Goal: Task Accomplishment & Management: Complete application form

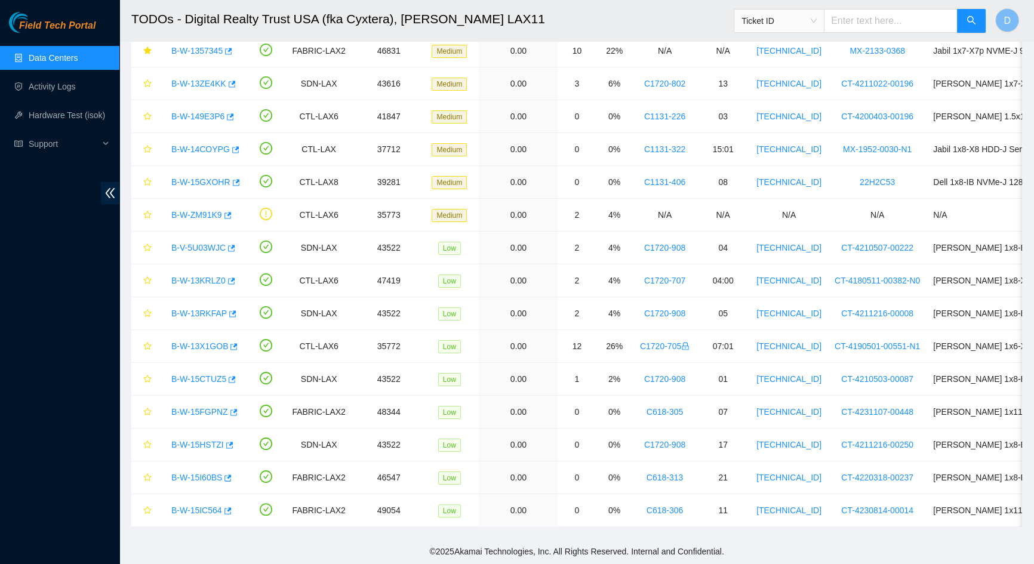
scroll to position [232, 0]
click at [29, 91] on link "Activity Logs" at bounding box center [52, 87] width 47 height 10
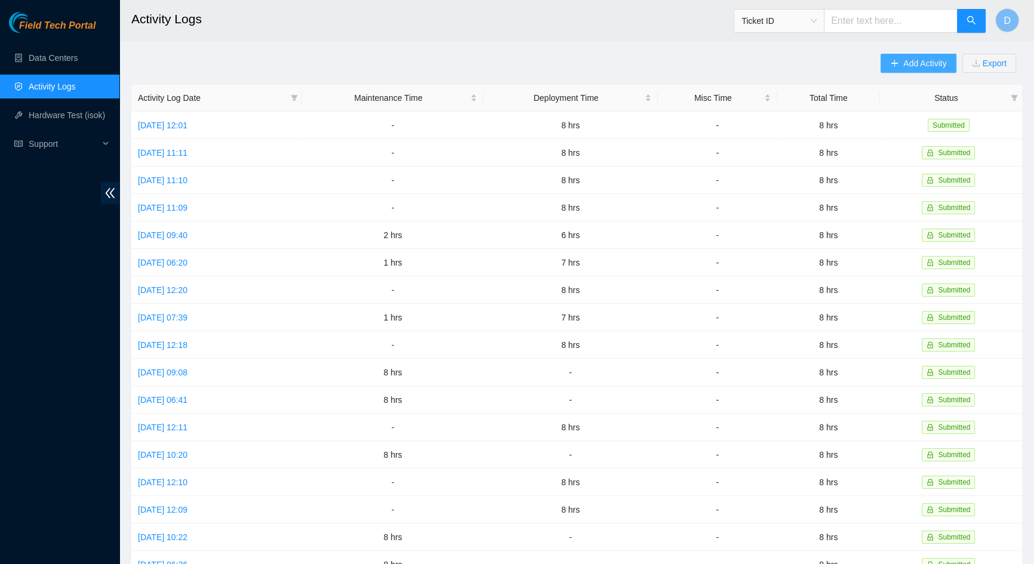
click at [897, 67] on icon "plus" at bounding box center [894, 63] width 8 height 8
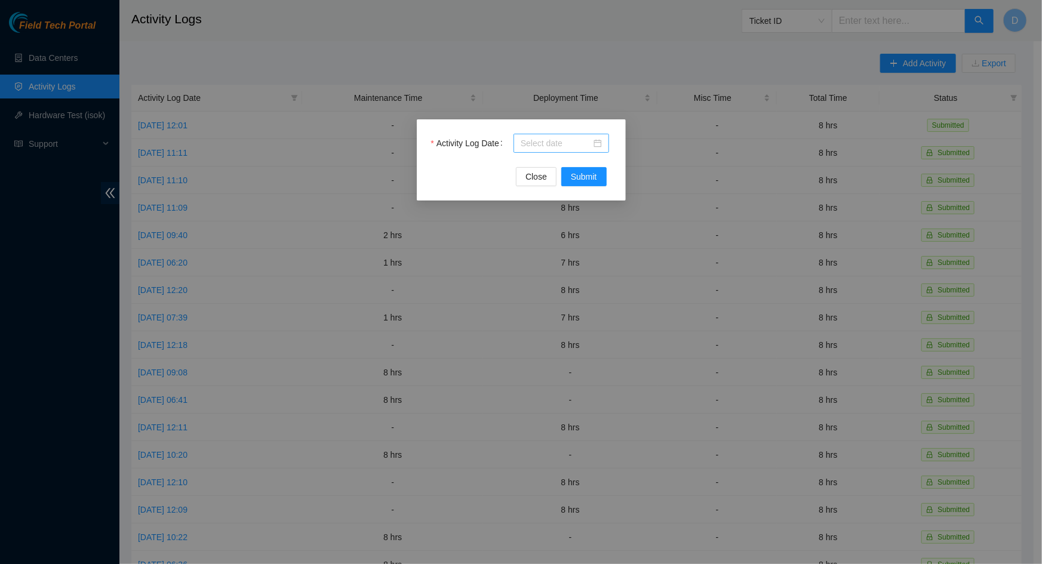
click at [551, 148] on input "Activity Log Date" at bounding box center [556, 143] width 70 height 13
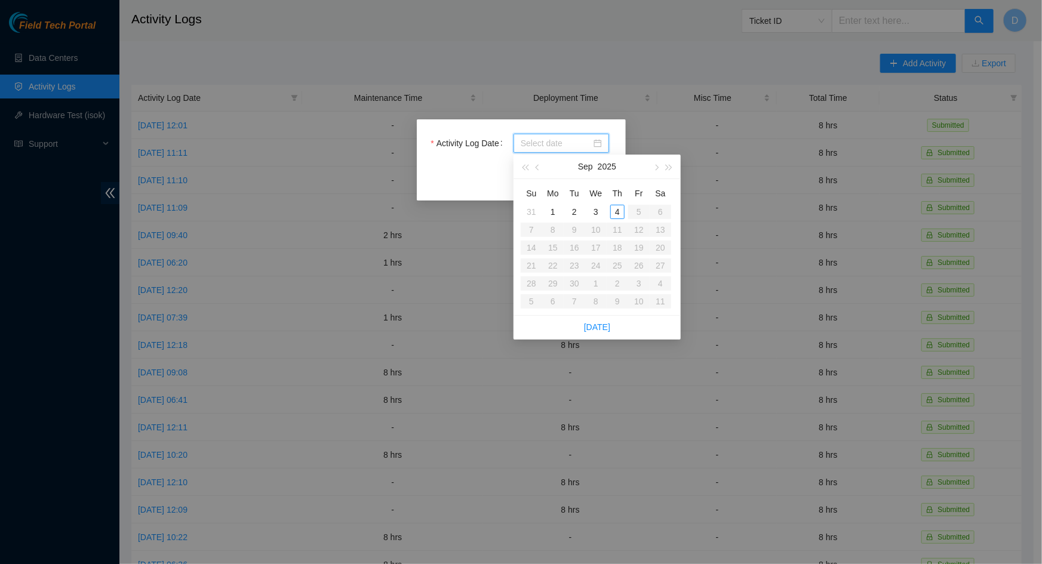
type input "[DATE]"
click at [555, 212] on div "1" at bounding box center [553, 212] width 14 height 14
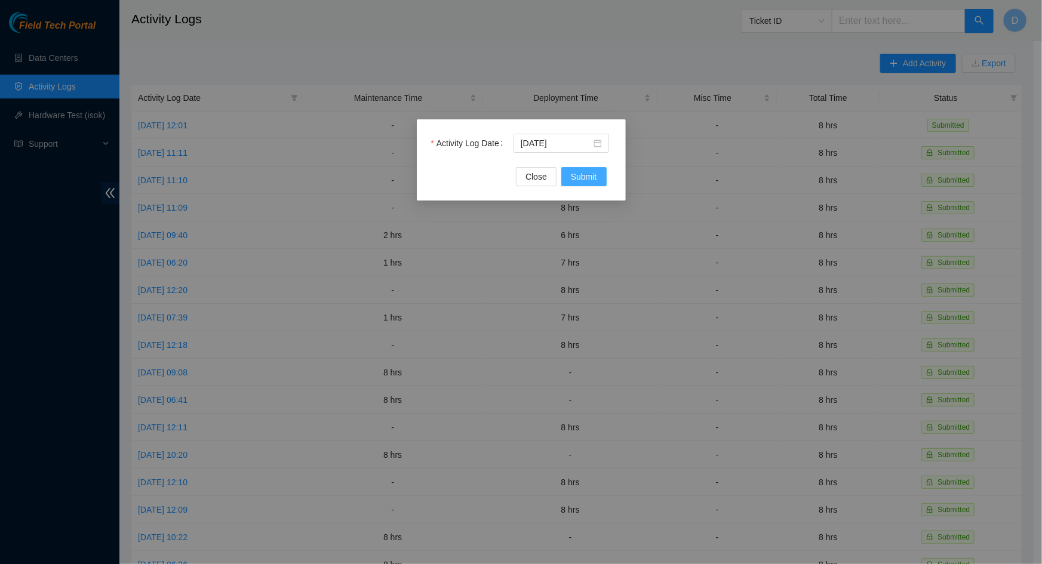
click at [589, 175] on span "Submit" at bounding box center [584, 176] width 26 height 13
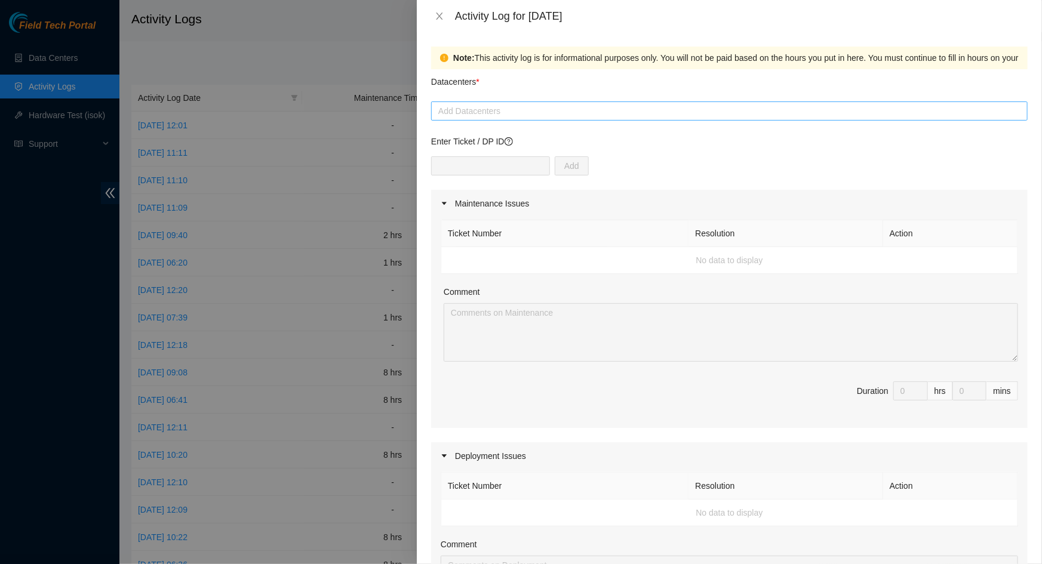
click at [513, 112] on div at bounding box center [729, 111] width 590 height 14
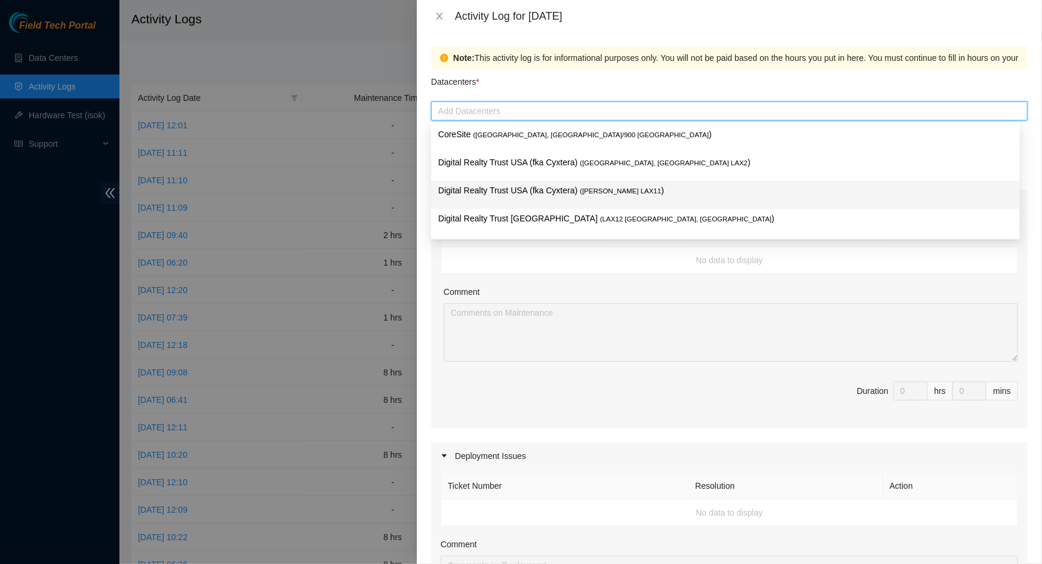
click at [557, 191] on p "Digital Realty Trust USA (fka Cyxtera) ( [PERSON_NAME] LAX11 )" at bounding box center [725, 191] width 574 height 14
click at [543, 184] on p "Digital Realty Trust USA (fka Cyxtera) ( [PERSON_NAME] LAX11 )" at bounding box center [725, 191] width 574 height 14
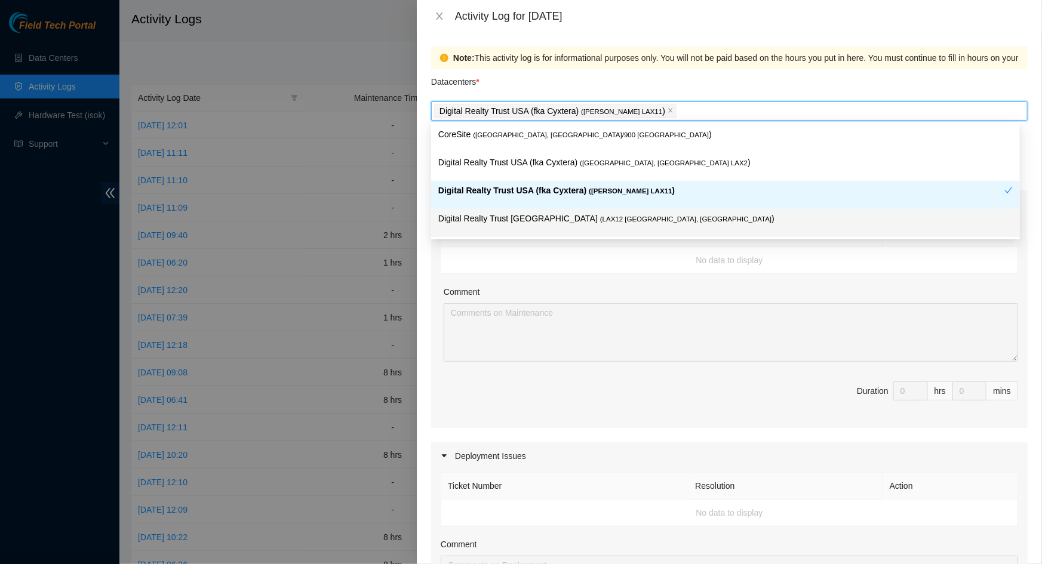
click at [737, 258] on td "No data to display" at bounding box center [729, 260] width 577 height 27
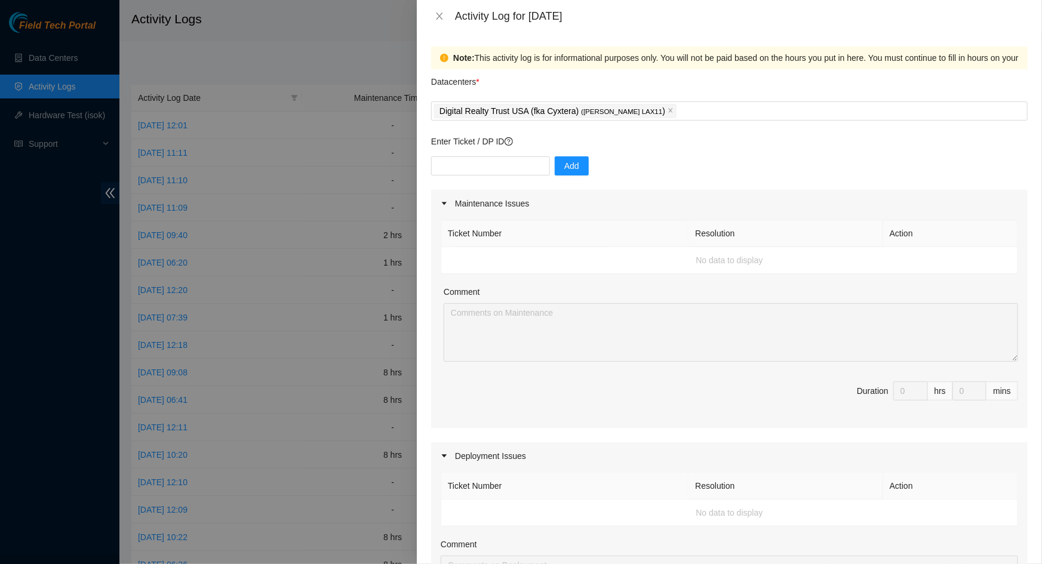
click at [515, 177] on div "Add" at bounding box center [729, 172] width 596 height 33
click at [512, 171] on input "text" at bounding box center [490, 165] width 119 height 19
paste input "DP80842"
type input "DP80842"
click at [566, 174] on button "Add" at bounding box center [572, 165] width 34 height 19
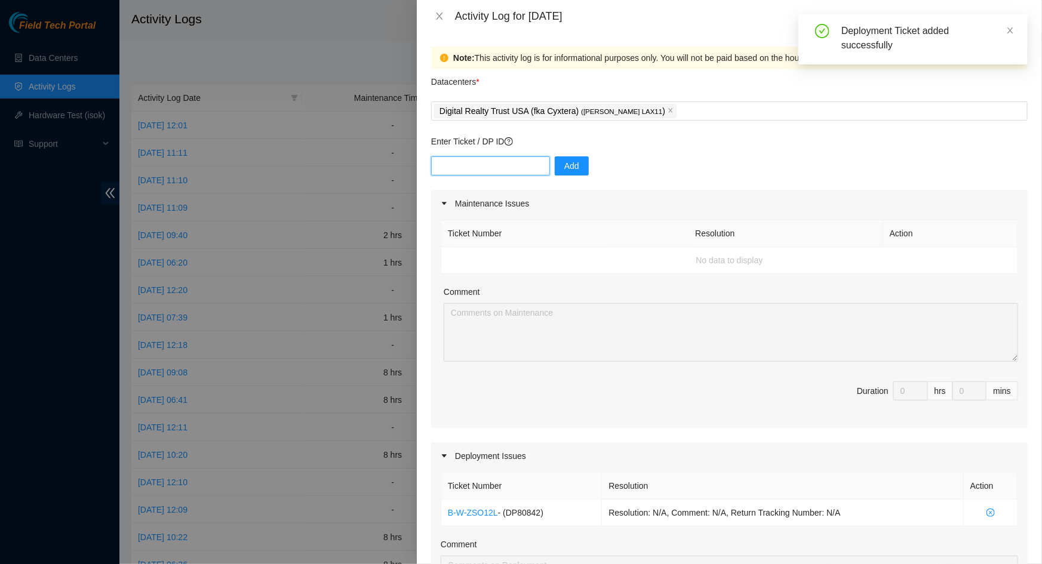
click at [513, 169] on input "text" at bounding box center [490, 165] width 119 height 19
paste input "DP79442"
type input "DP79442"
click at [565, 167] on span "Add" at bounding box center [571, 165] width 15 height 13
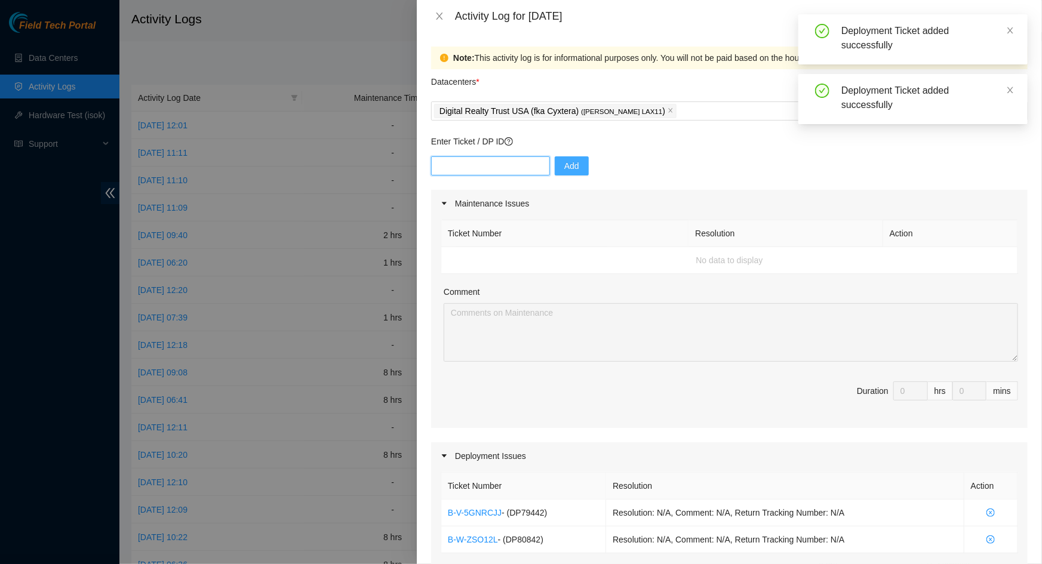
click at [519, 170] on input "text" at bounding box center [490, 165] width 119 height 19
paste input "DP79437"
type input "DP79437"
click at [564, 166] on span "Add" at bounding box center [571, 165] width 15 height 13
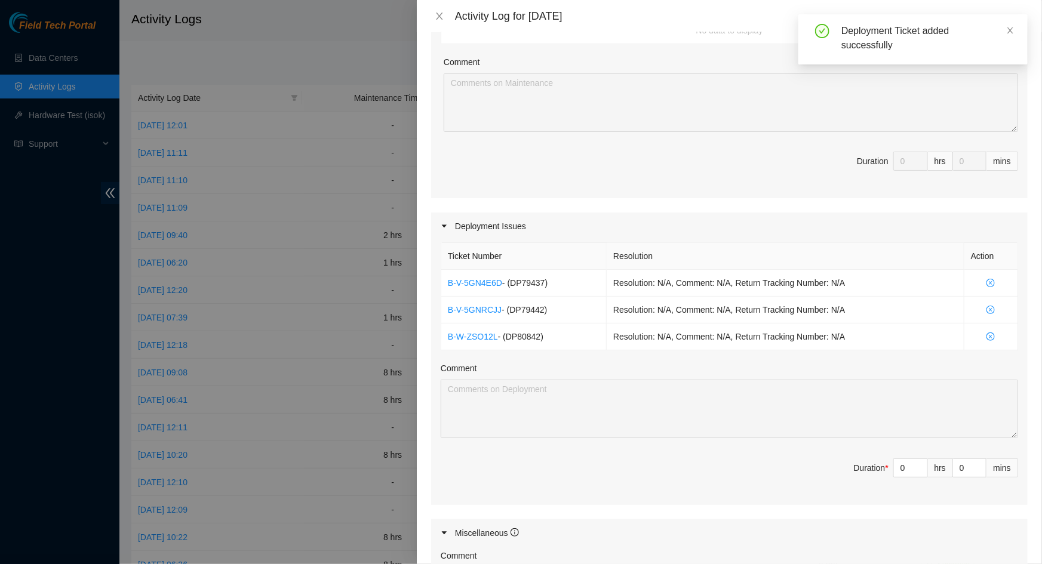
scroll to position [271, 0]
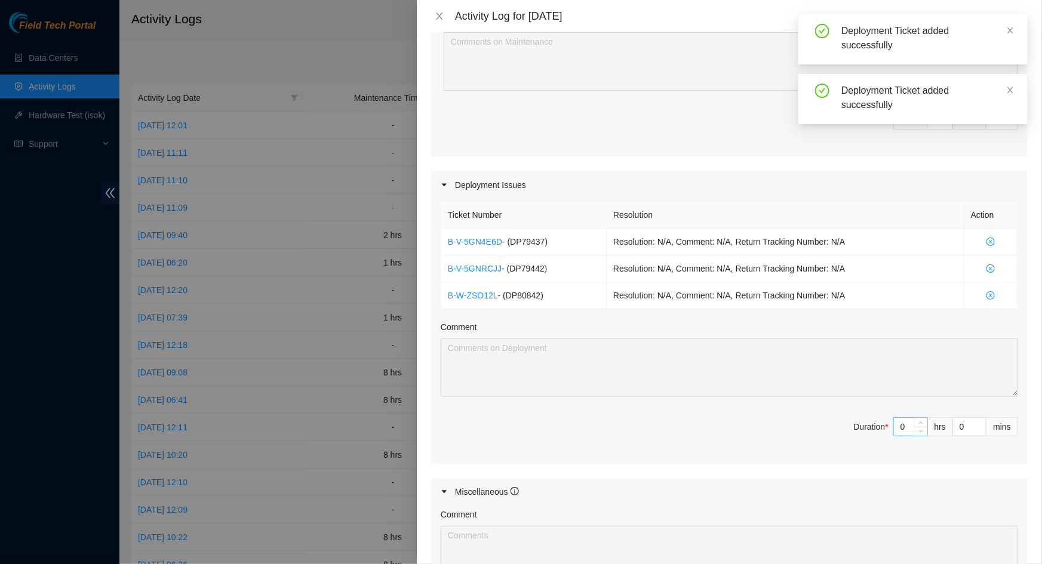
click at [903, 420] on input "0" at bounding box center [910, 427] width 33 height 18
type input "8"
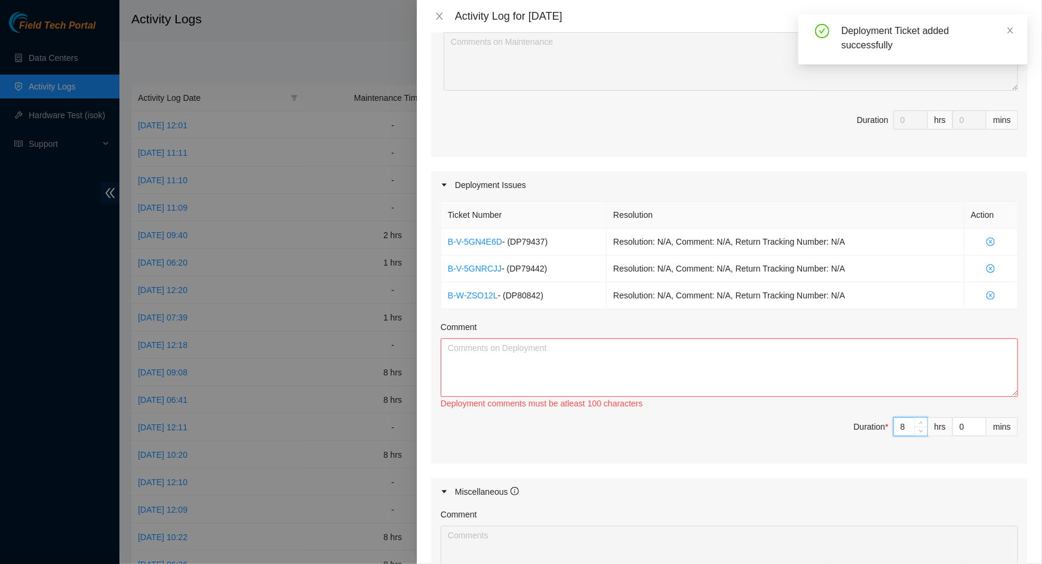
type input "8"
click at [796, 370] on textarea "Comment" at bounding box center [729, 367] width 577 height 59
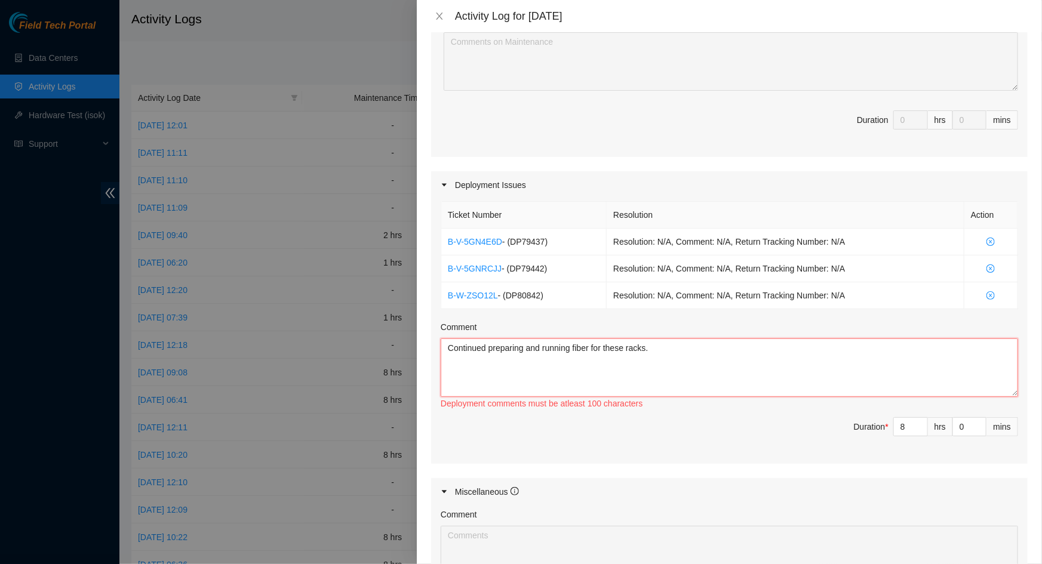
drag, startPoint x: 695, startPoint y: 346, endPoint x: 490, endPoint y: 349, distance: 205.4
click at [490, 349] on textarea "Continued preparing and running fiber for these racks." at bounding box center [729, 367] width 577 height 59
click at [540, 343] on textarea "Continued" at bounding box center [729, 367] width 577 height 59
paste textarea "DP80842 DP79442 DP79437"
click at [678, 346] on textarea "Continued DP80842, DP79442, and DP79437" at bounding box center [729, 367] width 577 height 59
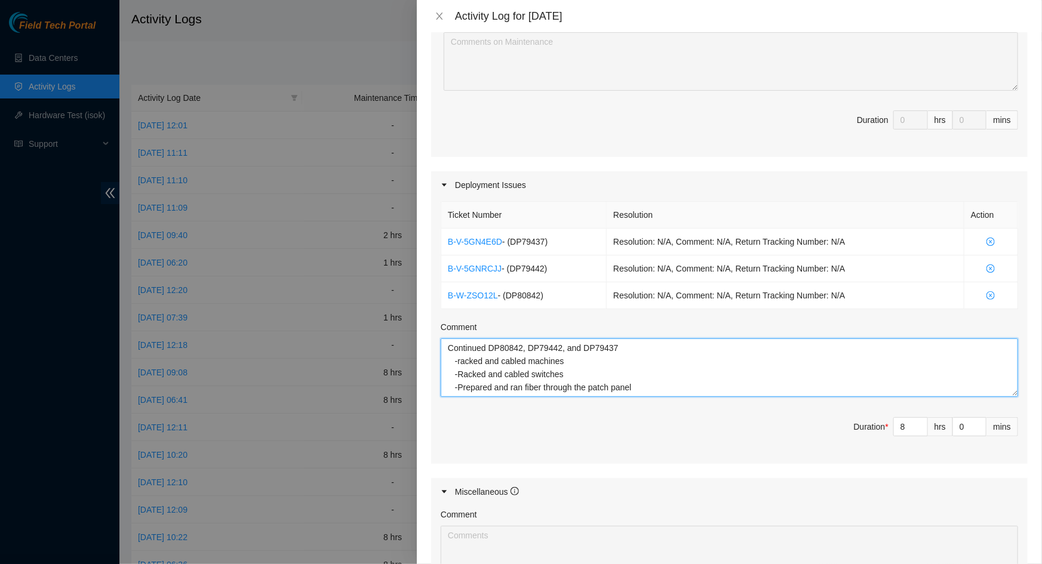
scroll to position [10, 0]
type textarea "Continued DP80842, DP79442, and DP79437 -racked and cabled machines -Racked and…"
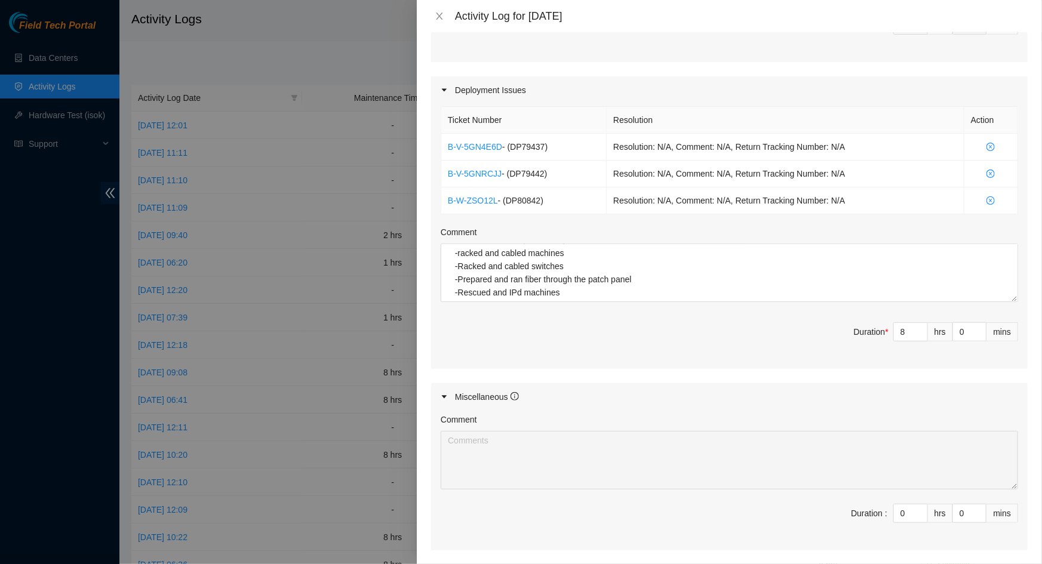
scroll to position [481, 0]
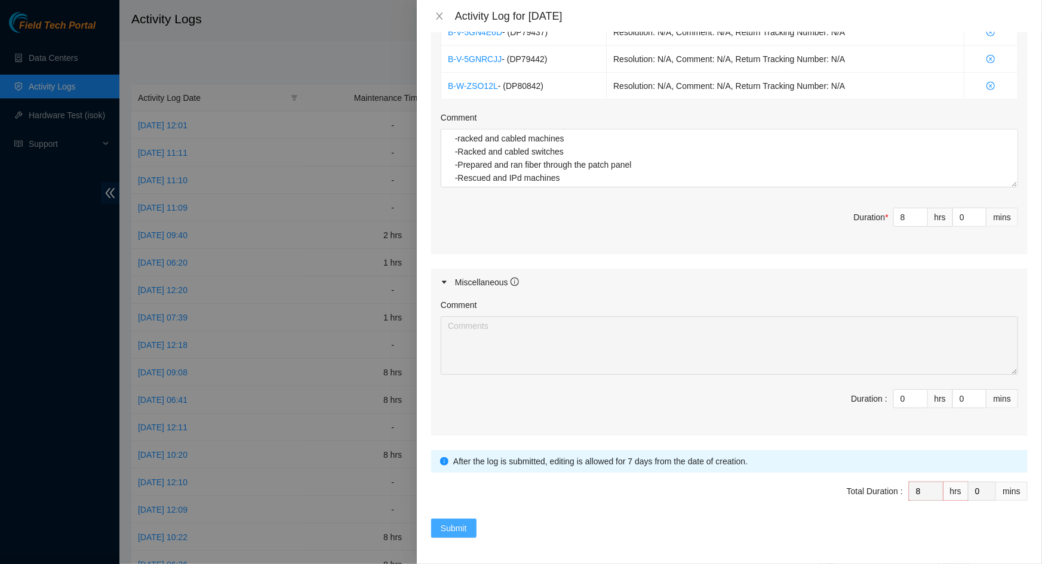
click at [460, 529] on span "Submit" at bounding box center [454, 528] width 26 height 13
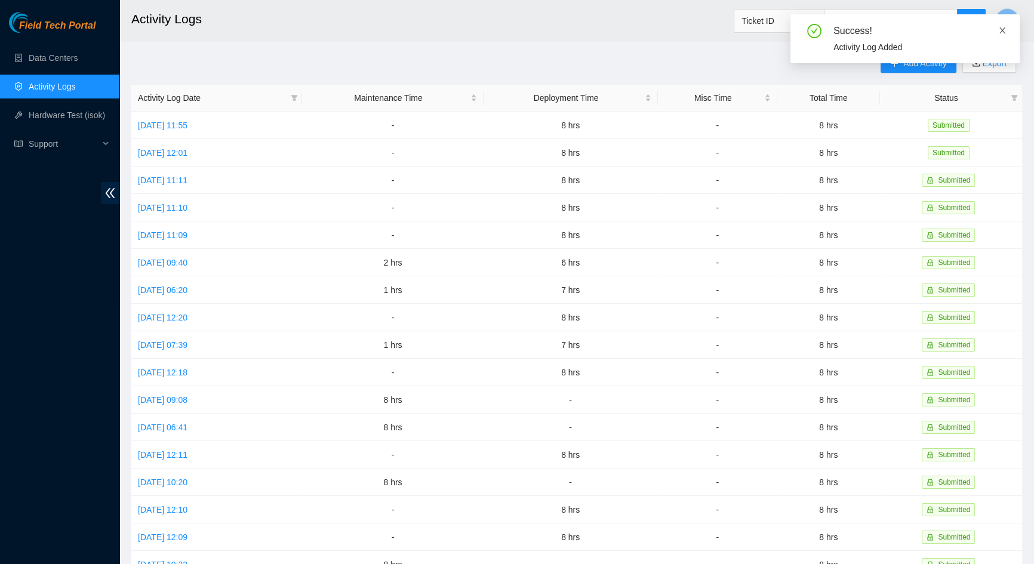
click at [1002, 30] on icon "close" at bounding box center [1002, 30] width 6 height 6
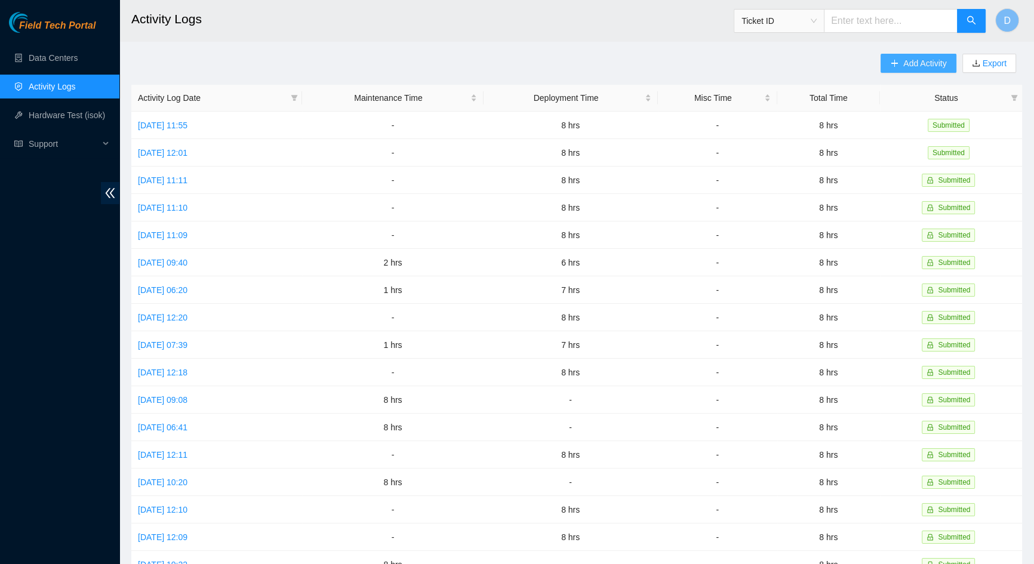
click at [943, 57] on span "Add Activity" at bounding box center [924, 63] width 43 height 13
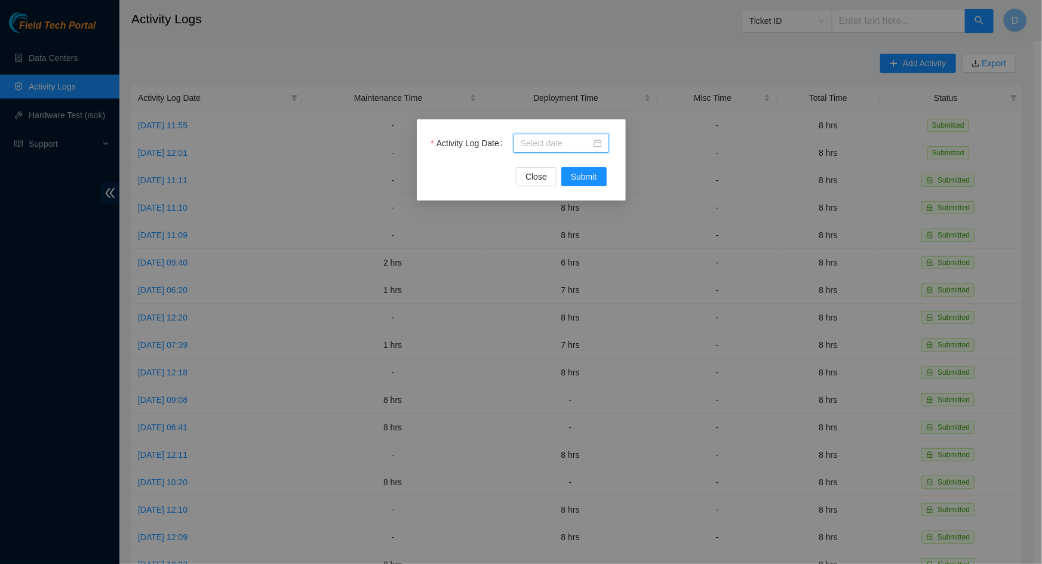
click at [565, 144] on input "Activity Log Date" at bounding box center [556, 143] width 70 height 13
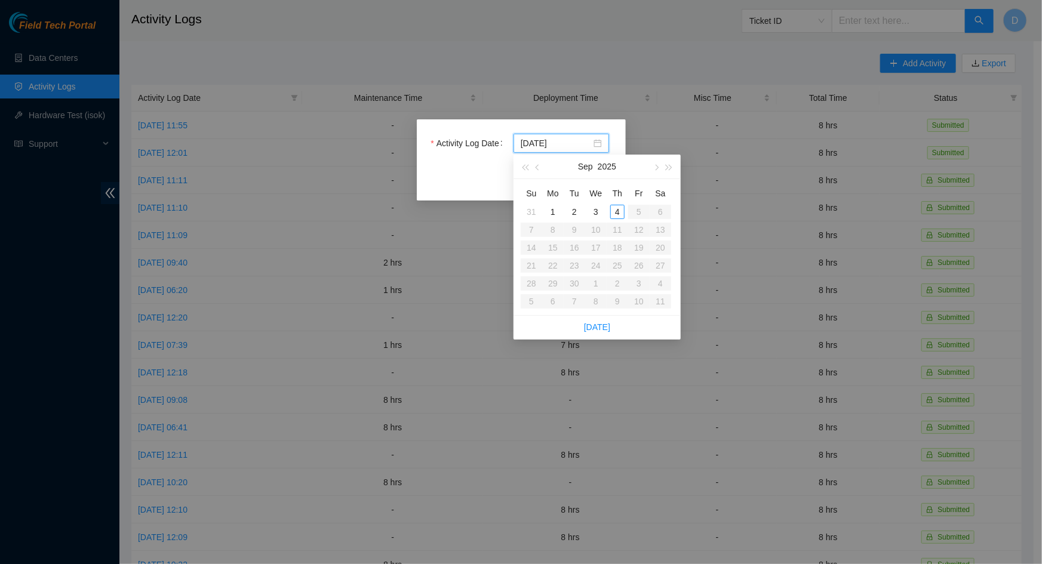
type input "[DATE]"
click at [571, 215] on div "2" at bounding box center [574, 212] width 14 height 14
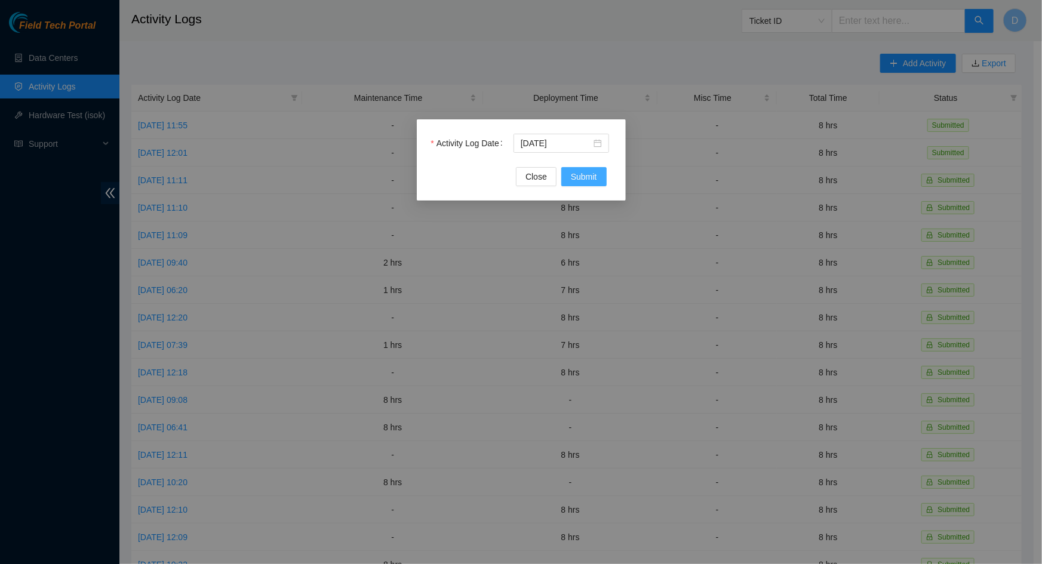
click at [591, 177] on span "Submit" at bounding box center [584, 176] width 26 height 13
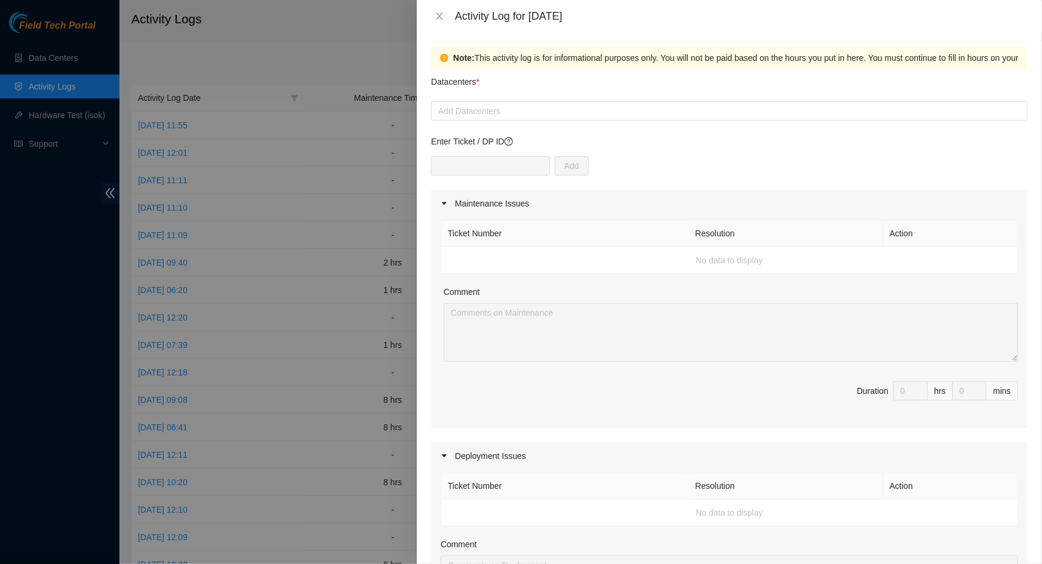
click at [513, 122] on form "Datacenters * Add Datacenters Enter Ticket / DP ID Add Maintenance Issues Ticke…" at bounding box center [729, 516] width 596 height 895
click at [515, 118] on div "Add Datacenters" at bounding box center [729, 110] width 596 height 19
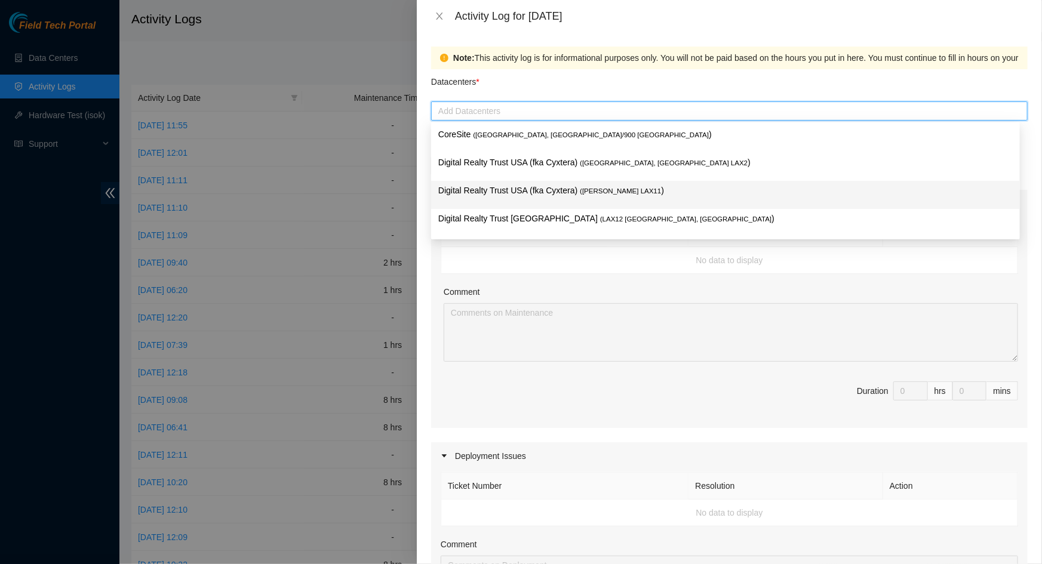
click at [583, 187] on span "( [PERSON_NAME] LAX11" at bounding box center [620, 190] width 81 height 7
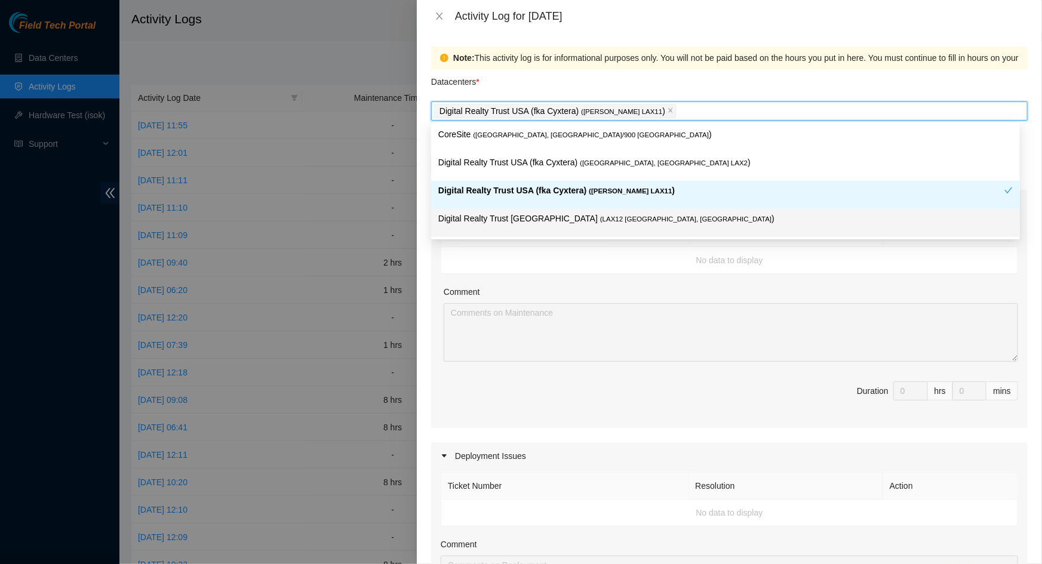
click at [590, 256] on td "No data to display" at bounding box center [729, 260] width 577 height 27
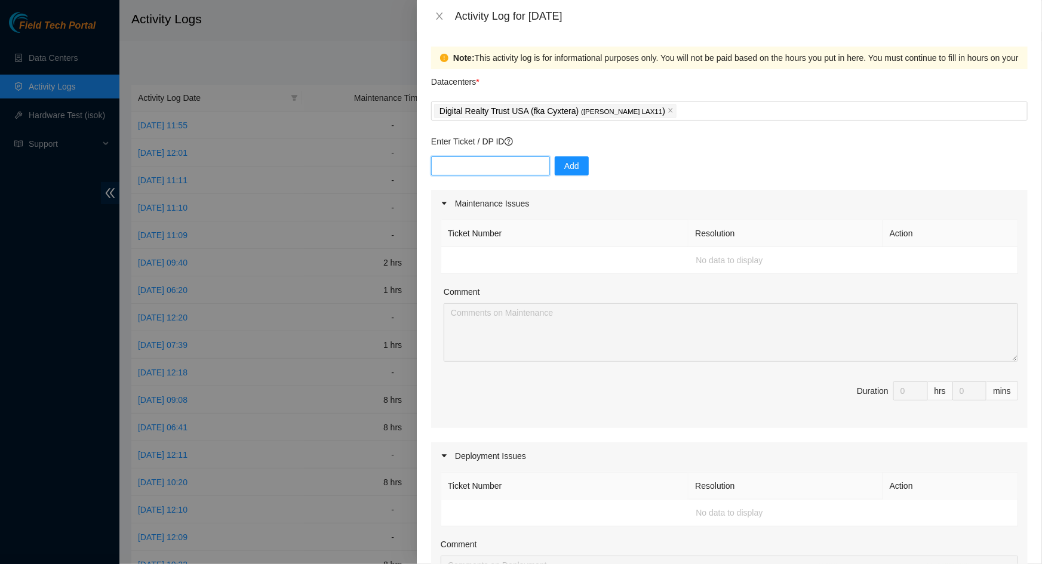
click at [514, 165] on input "text" at bounding box center [490, 165] width 119 height 19
paste input "DP80842"
type input "DP80842"
click at [566, 166] on span "Add" at bounding box center [571, 165] width 15 height 13
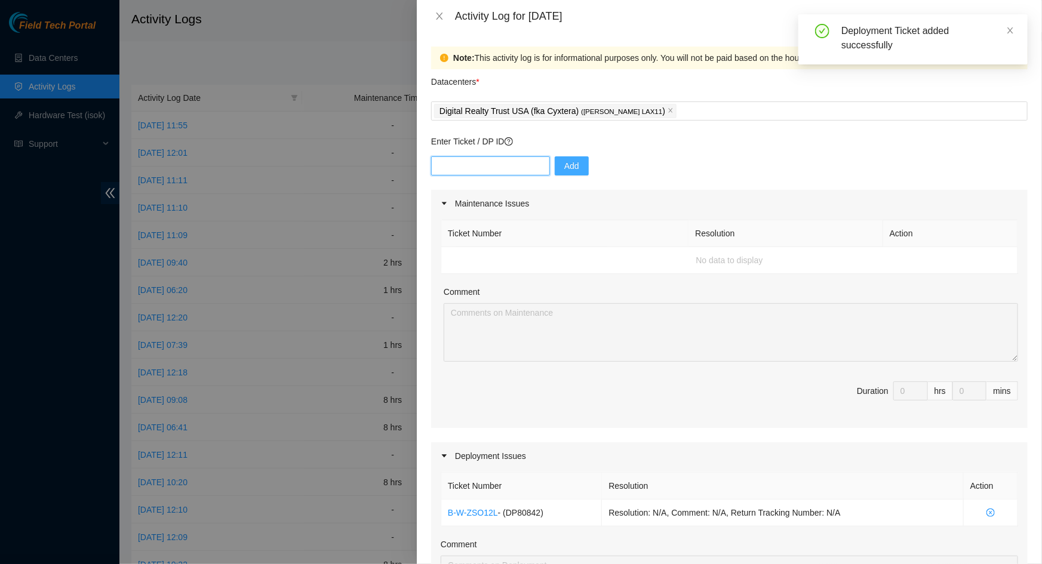
click at [524, 170] on input "text" at bounding box center [490, 165] width 119 height 19
drag, startPoint x: 515, startPoint y: 165, endPoint x: 521, endPoint y: 166, distance: 6.0
click at [515, 165] on input "text" at bounding box center [490, 165] width 119 height 19
paste input "DP79442"
type input "DP79442"
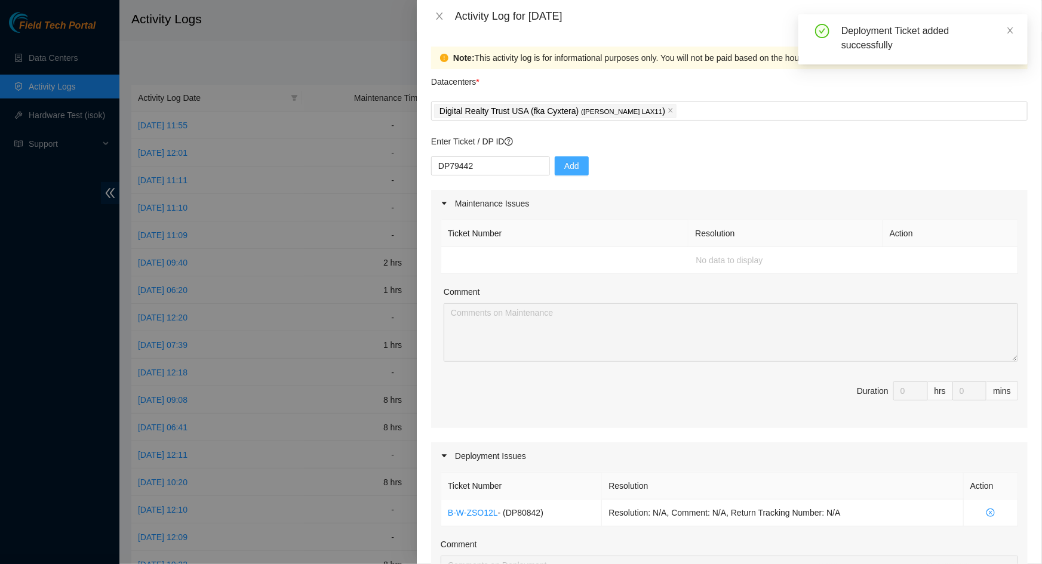
click at [572, 165] on button "Add" at bounding box center [572, 165] width 34 height 19
click at [497, 165] on input "text" at bounding box center [490, 165] width 119 height 19
paste input "DP79437"
type input "DP79437"
click at [564, 164] on span "Add" at bounding box center [571, 165] width 15 height 13
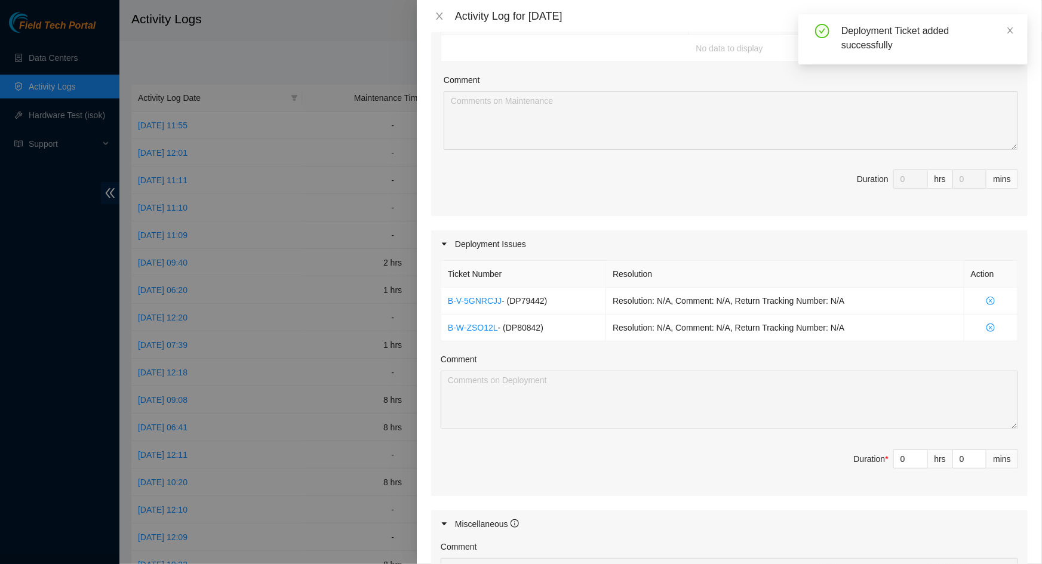
scroll to position [380, 0]
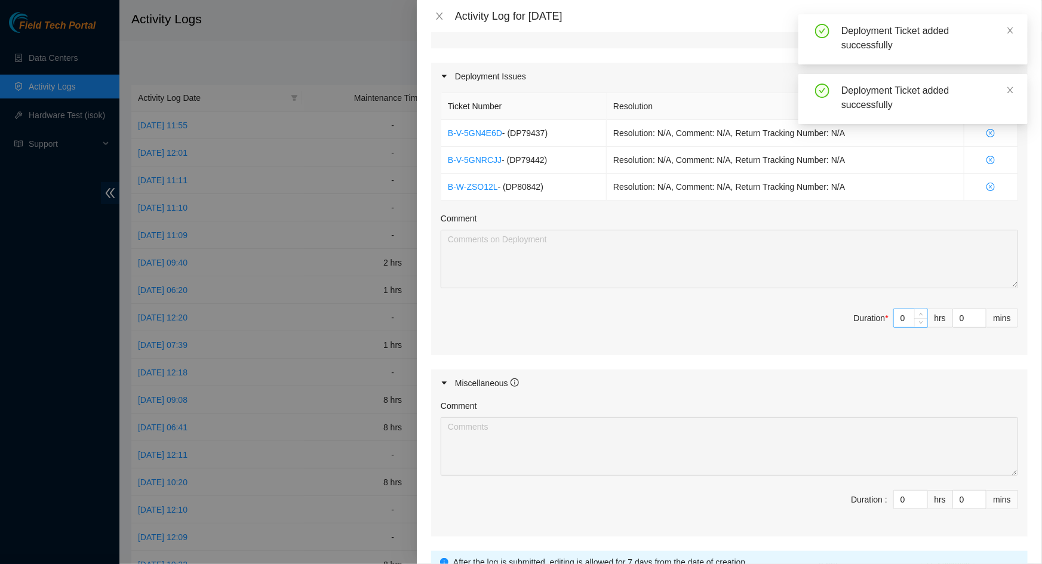
click at [903, 310] on input "0" at bounding box center [910, 318] width 33 height 18
type input "8"
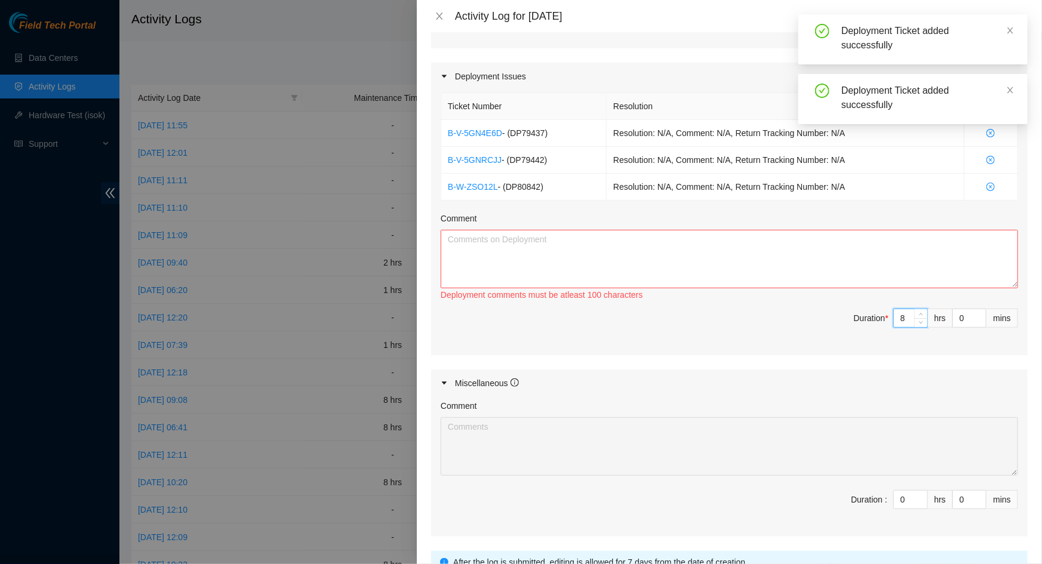
type input "8"
drag, startPoint x: 772, startPoint y: 273, endPoint x: 1013, endPoint y: 349, distance: 252.8
click at [772, 273] on textarea "Comment" at bounding box center [729, 259] width 577 height 59
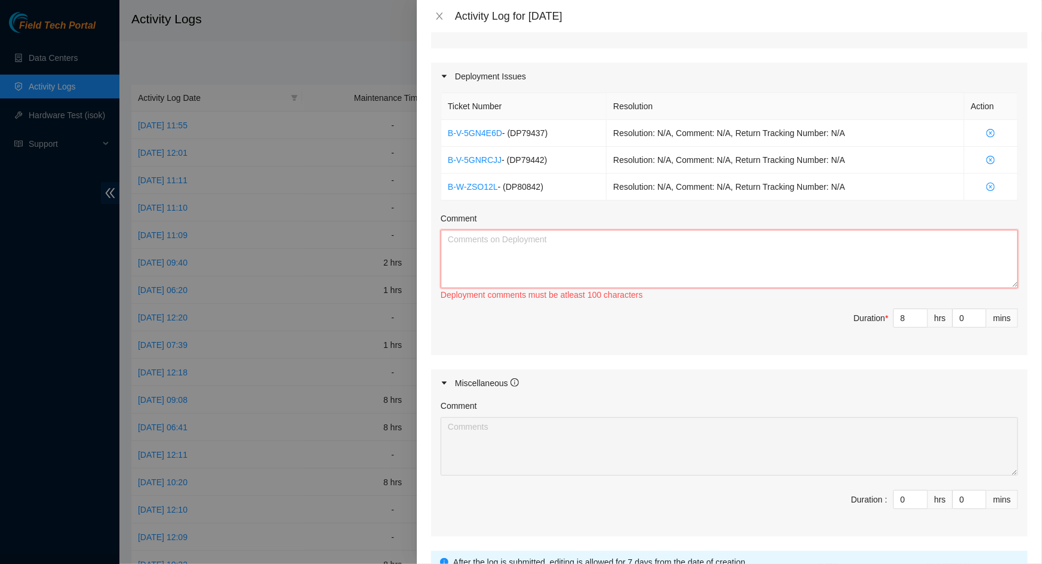
click at [645, 275] on textarea "Comment" at bounding box center [729, 259] width 577 height 59
paste textarea "Continued DP80842, DP79442, and DP79437 -racked and cabled machines -Racked and…"
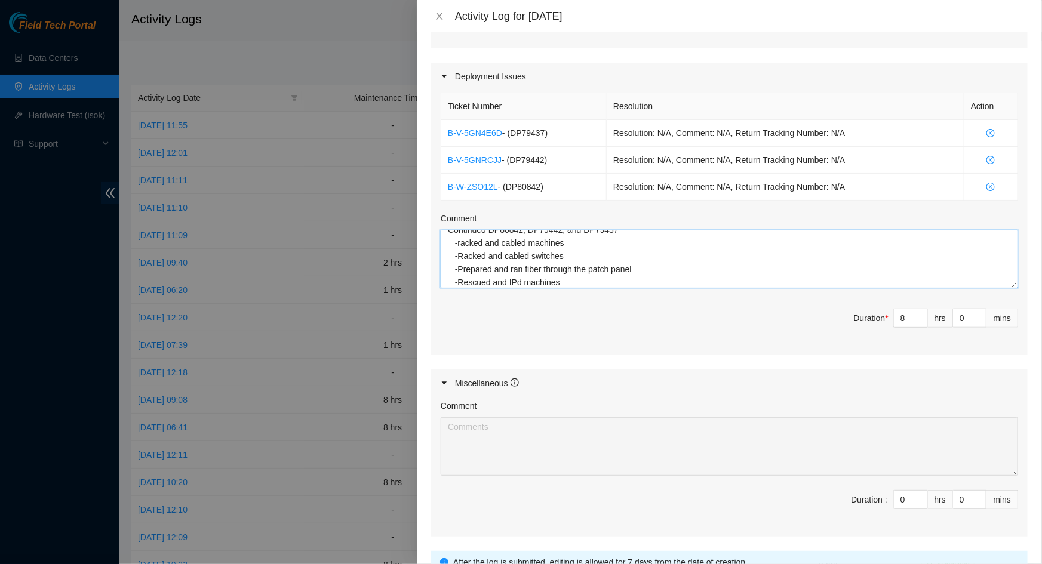
scroll to position [481, 0]
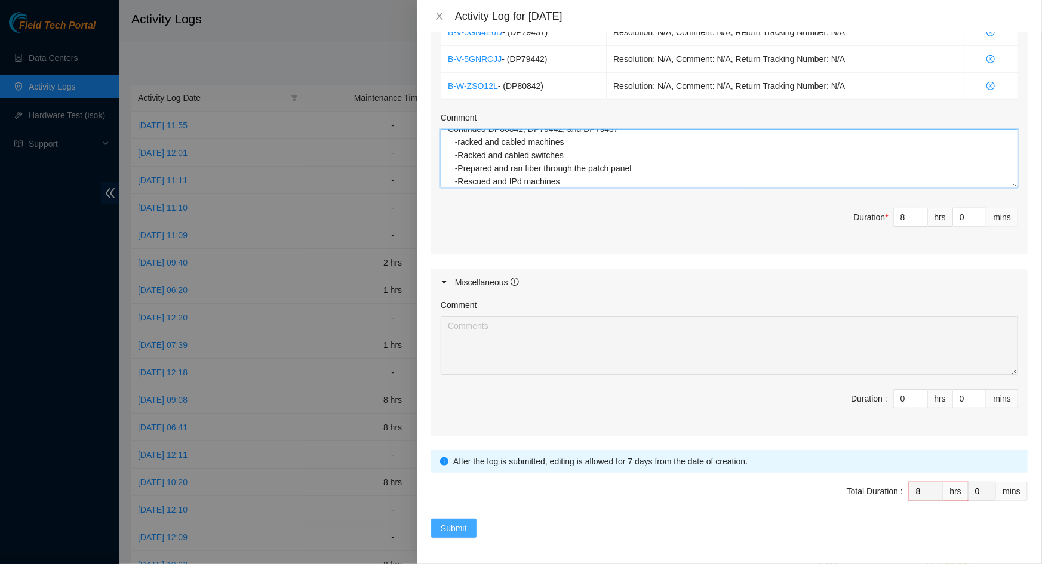
type textarea "Continued DP80842, DP79442, and DP79437 -racked and cabled machines -Racked and…"
click at [452, 524] on span "Submit" at bounding box center [454, 528] width 26 height 13
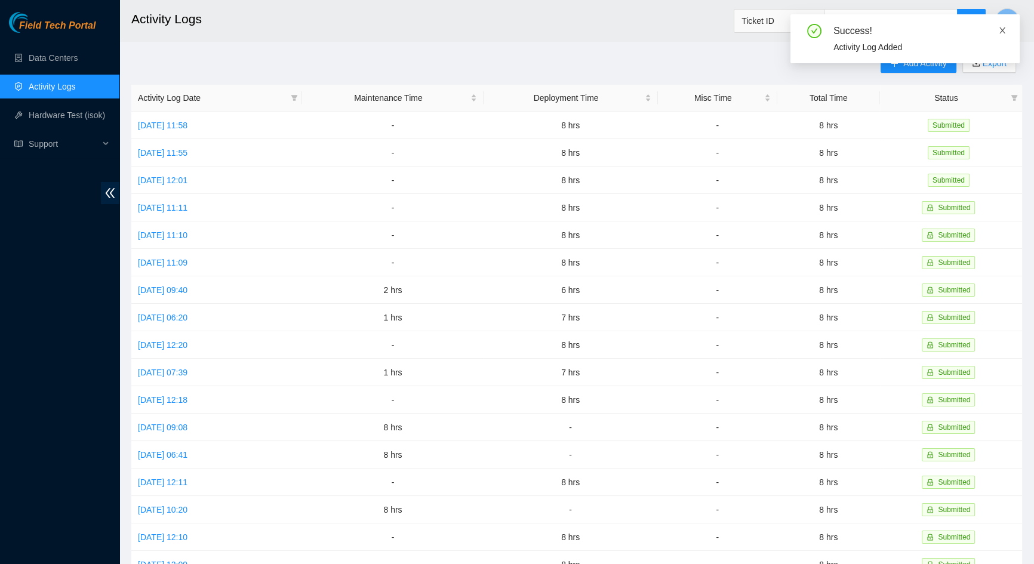
click at [1002, 32] on icon "close" at bounding box center [1002, 30] width 8 height 8
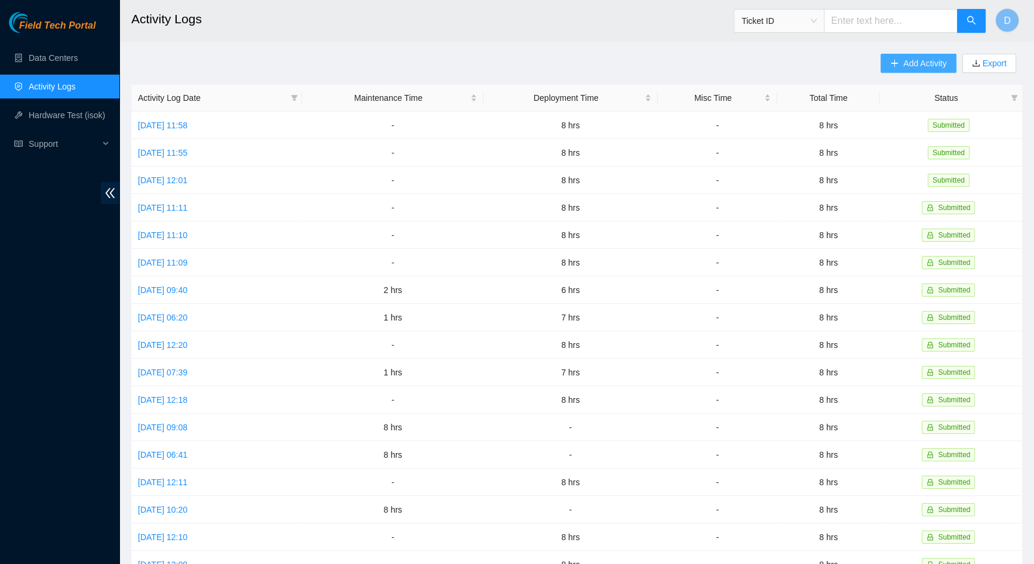
click at [914, 67] on span "Add Activity" at bounding box center [924, 63] width 43 height 13
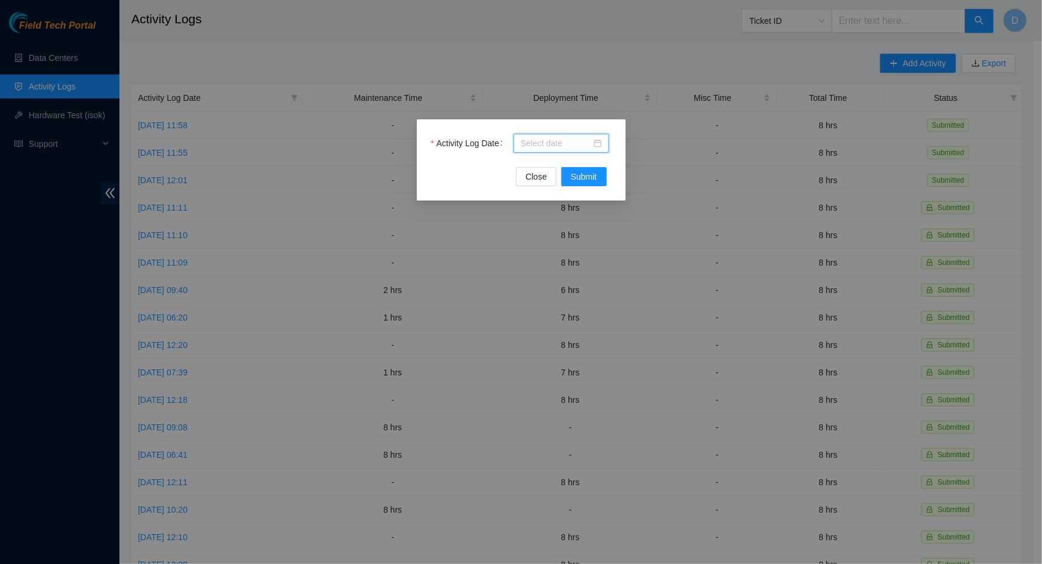
click at [558, 146] on input "Activity Log Date" at bounding box center [556, 143] width 70 height 13
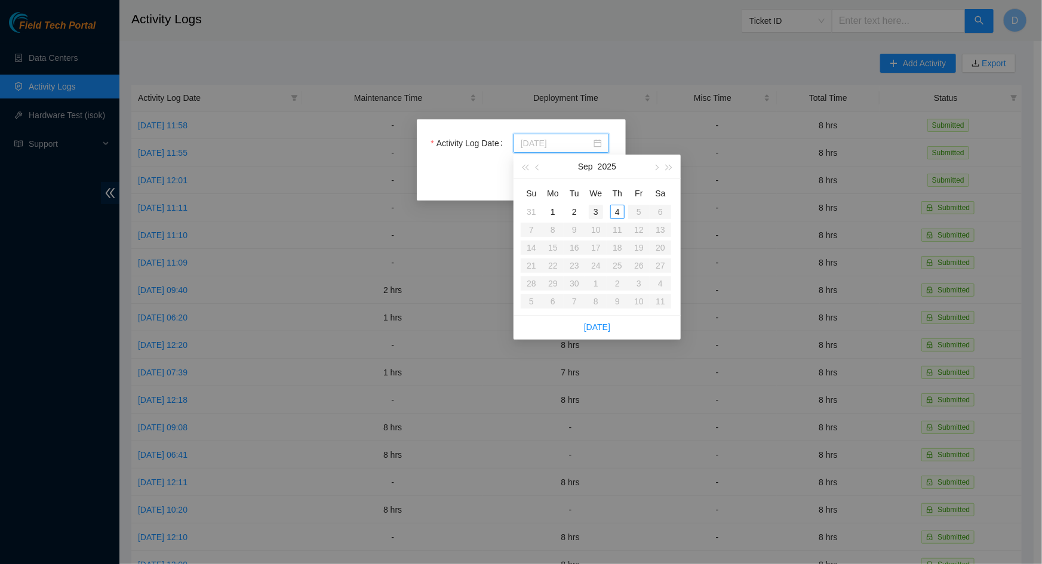
type input "[DATE]"
click at [592, 211] on div "3" at bounding box center [596, 212] width 14 height 14
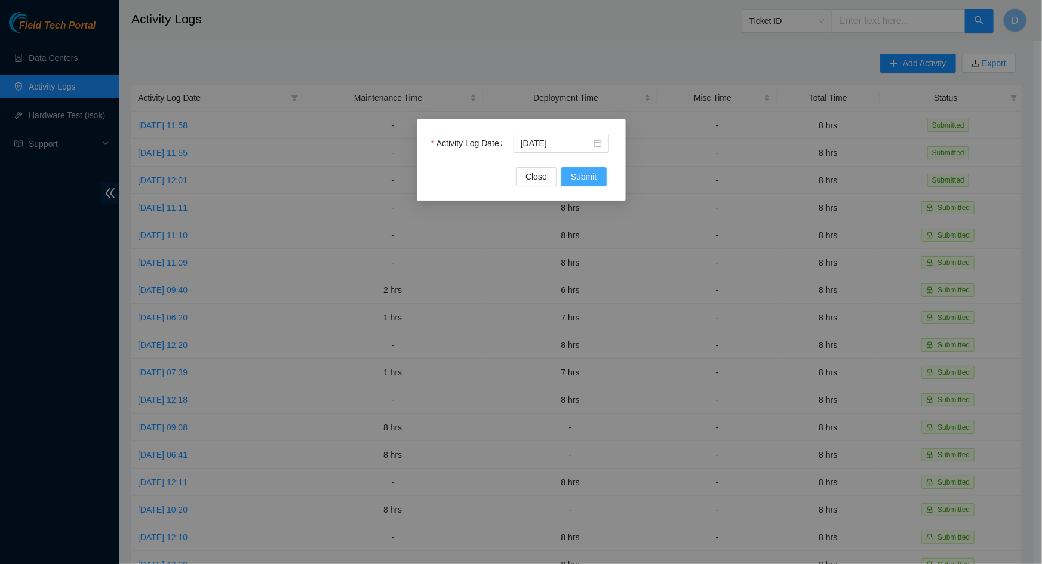
click at [592, 179] on span "Submit" at bounding box center [584, 176] width 26 height 13
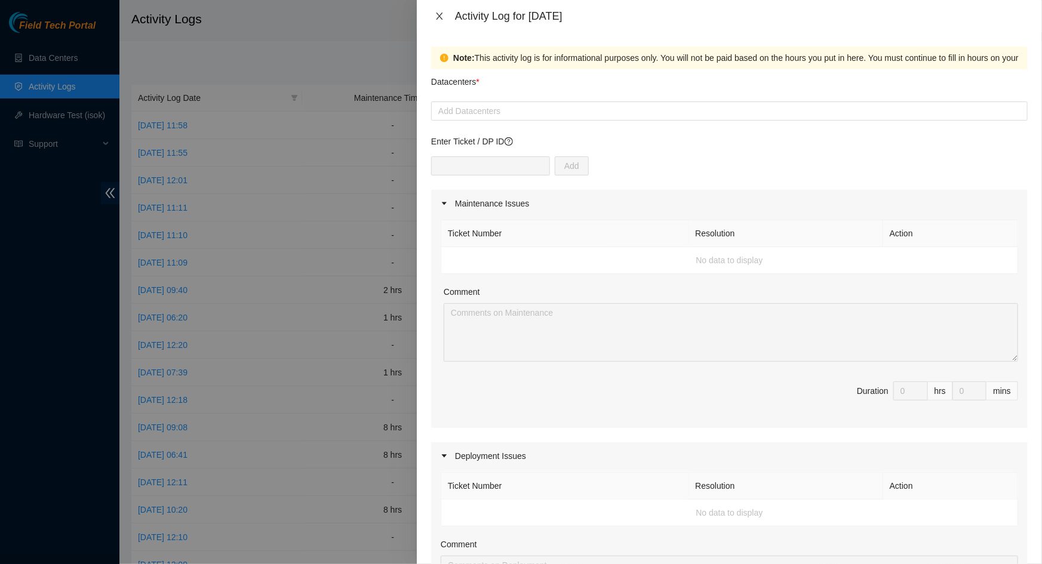
click at [436, 19] on icon "close" at bounding box center [440, 16] width 10 height 10
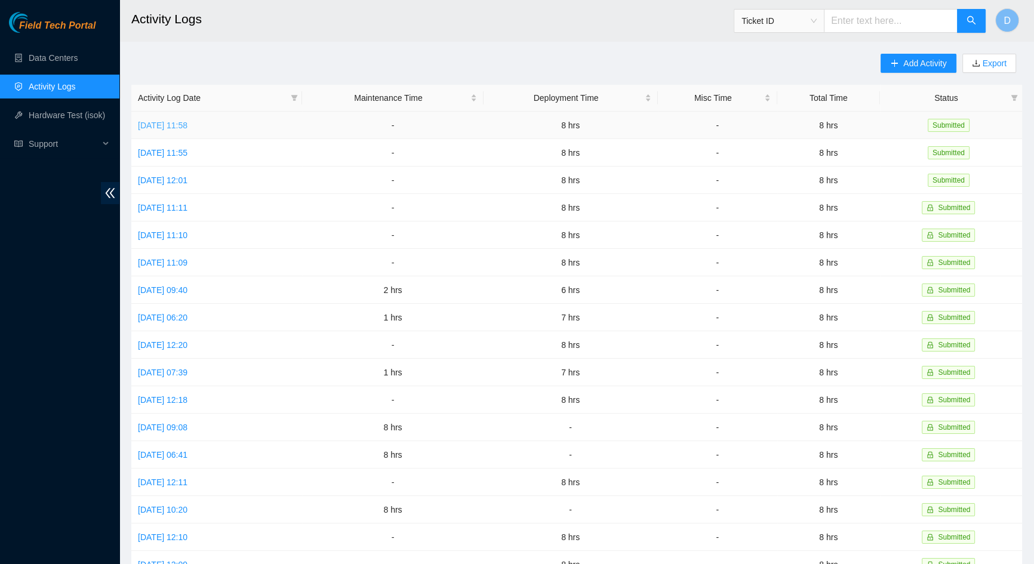
click at [172, 125] on link "[DATE] 11:58" at bounding box center [163, 126] width 50 height 10
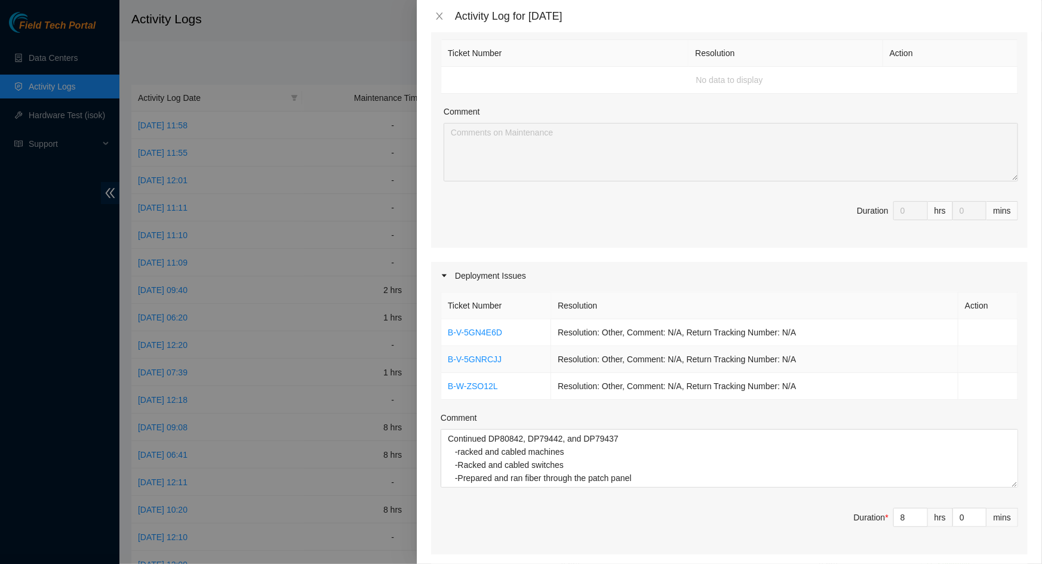
scroll to position [325, 0]
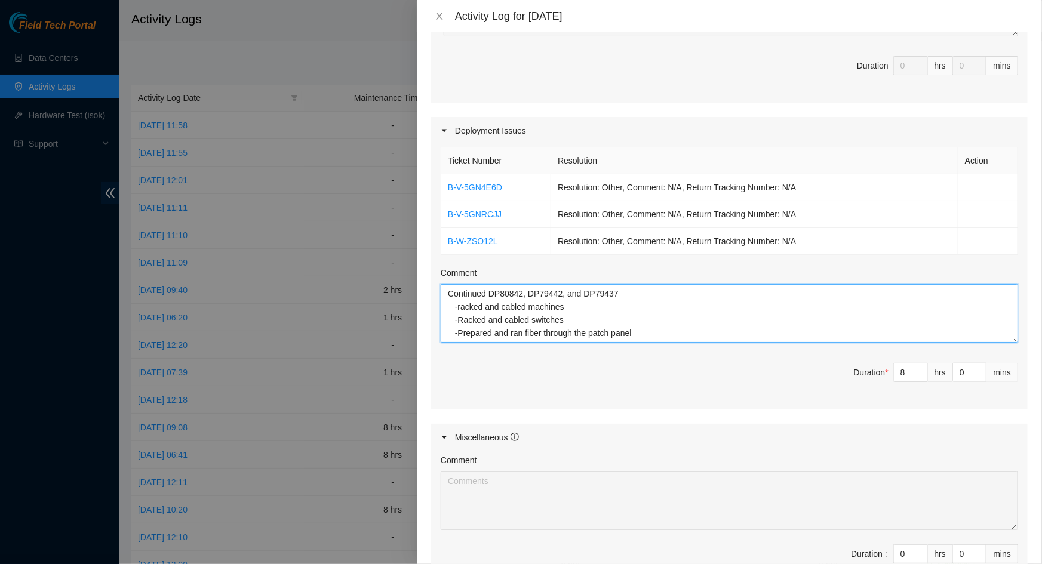
click at [651, 337] on textarea "Continued DP80842, DP79442, and DP79437 -racked and cabled machines -Racked and…" at bounding box center [729, 313] width 577 height 59
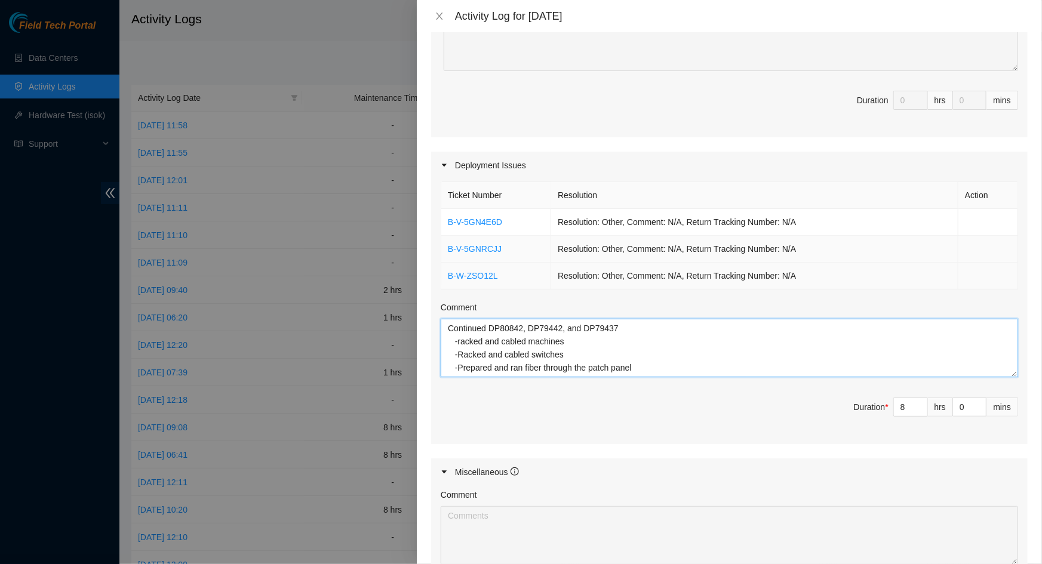
scroll to position [271, 0]
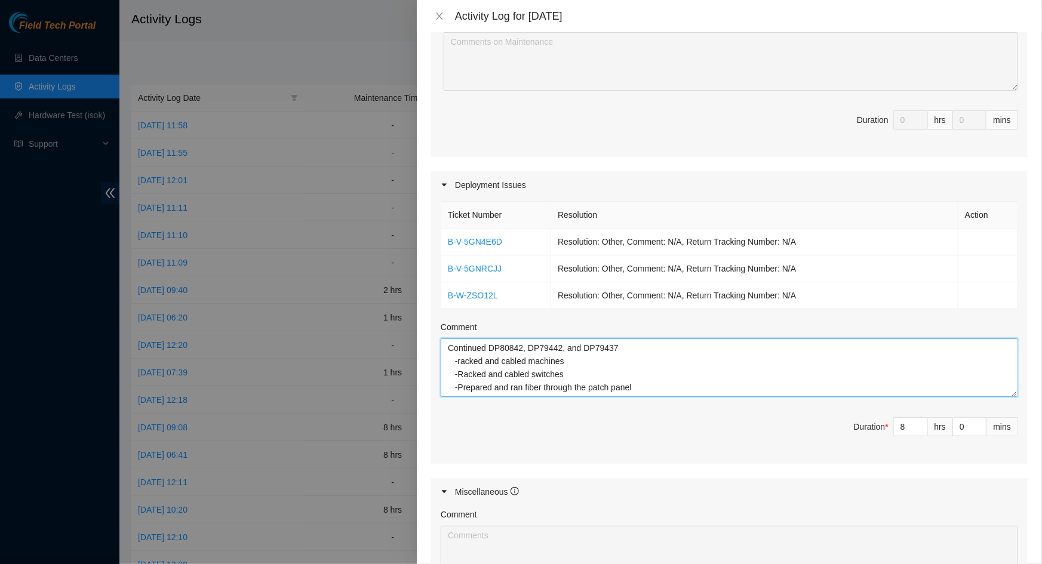
click at [456, 350] on textarea "Continued DP80842, DP79442, and DP79437 -racked and cabled machines -Racked and…" at bounding box center [729, 367] width 577 height 59
click at [461, 345] on textarea "Continued DP80842, DP79442, and DP79437 -racked and cabled machines -Racked and…" at bounding box center [729, 367] width 577 height 59
click at [639, 352] on textarea "Assisted with the DWDM maintenance Continued DP80842, DP79442, and DP79437 -rac…" at bounding box center [729, 367] width 577 height 59
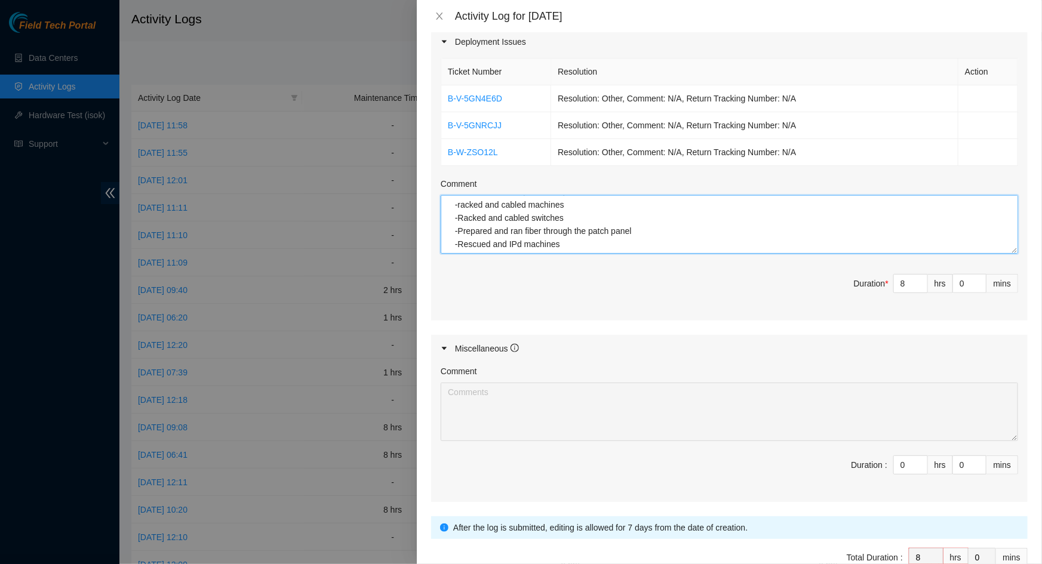
scroll to position [481, 0]
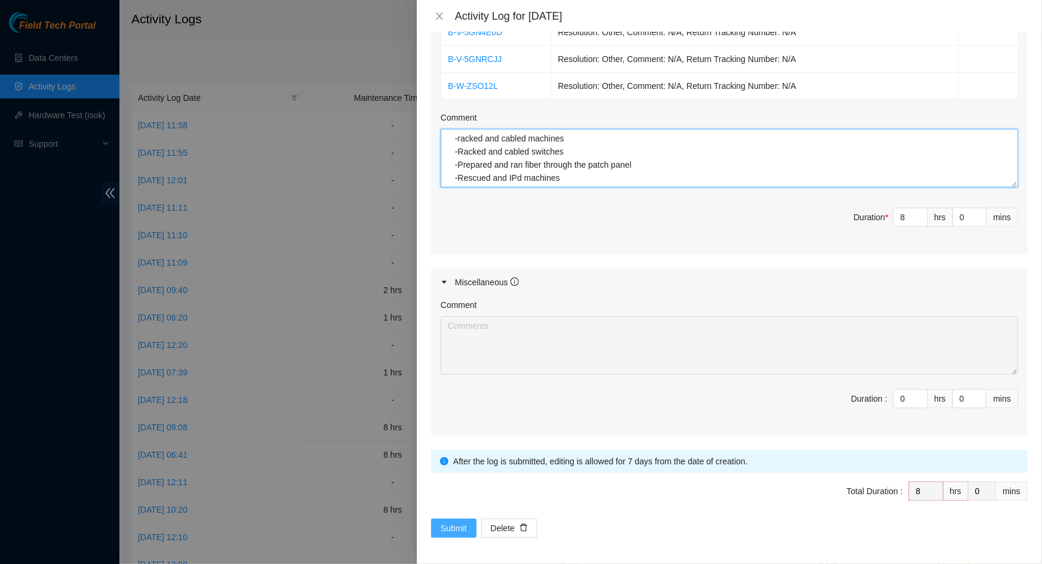
type textarea "Assisted with the DWDM maintenance with [PERSON_NAME] and cleaned dwdm port -Re…"
click at [460, 522] on span "Submit" at bounding box center [454, 528] width 26 height 13
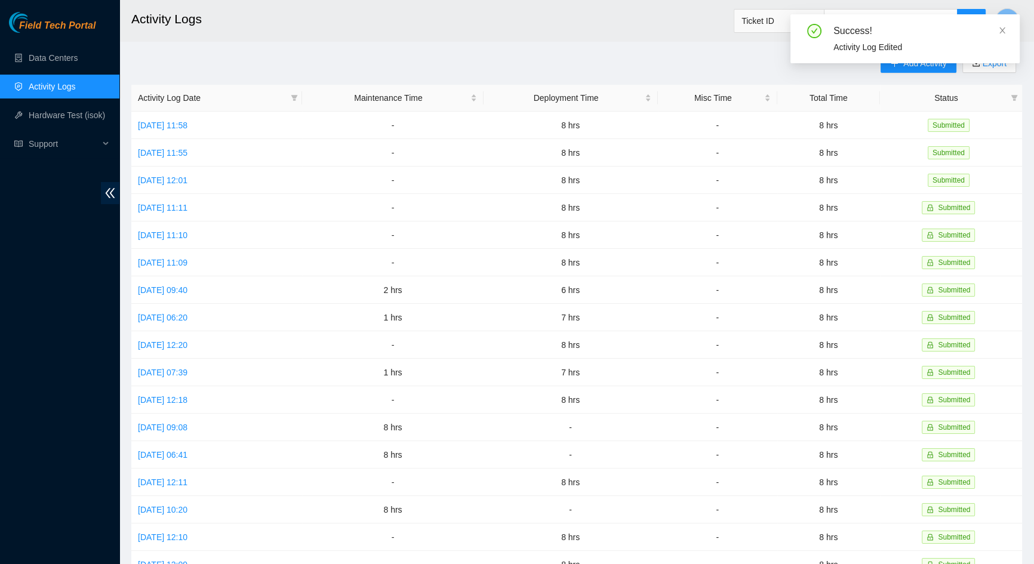
drag, startPoint x: 1002, startPoint y: 30, endPoint x: 951, endPoint y: 48, distance: 53.8
click at [1000, 31] on icon "close" at bounding box center [1002, 30] width 8 height 8
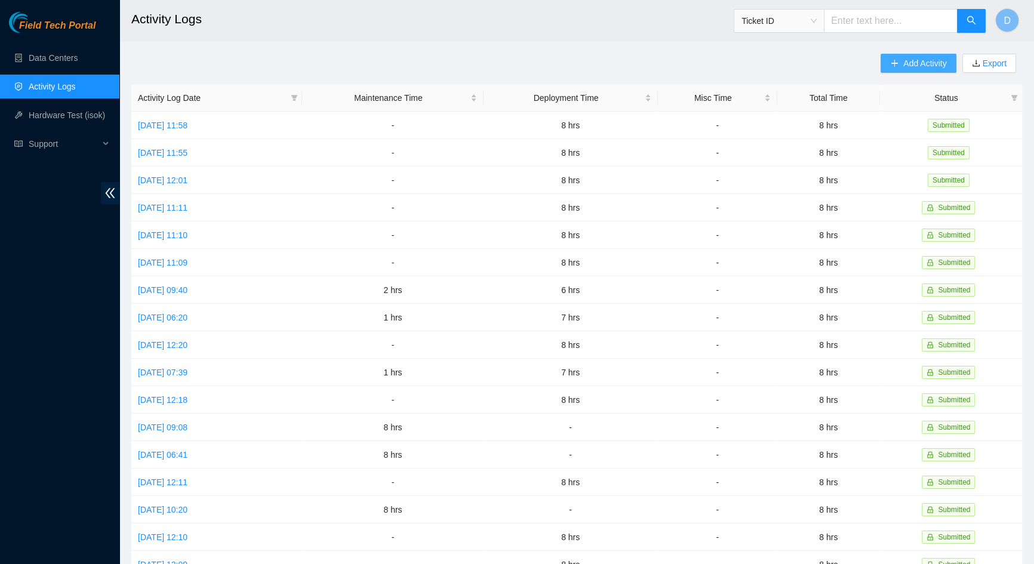
click at [919, 57] on span "Add Activity" at bounding box center [924, 63] width 43 height 13
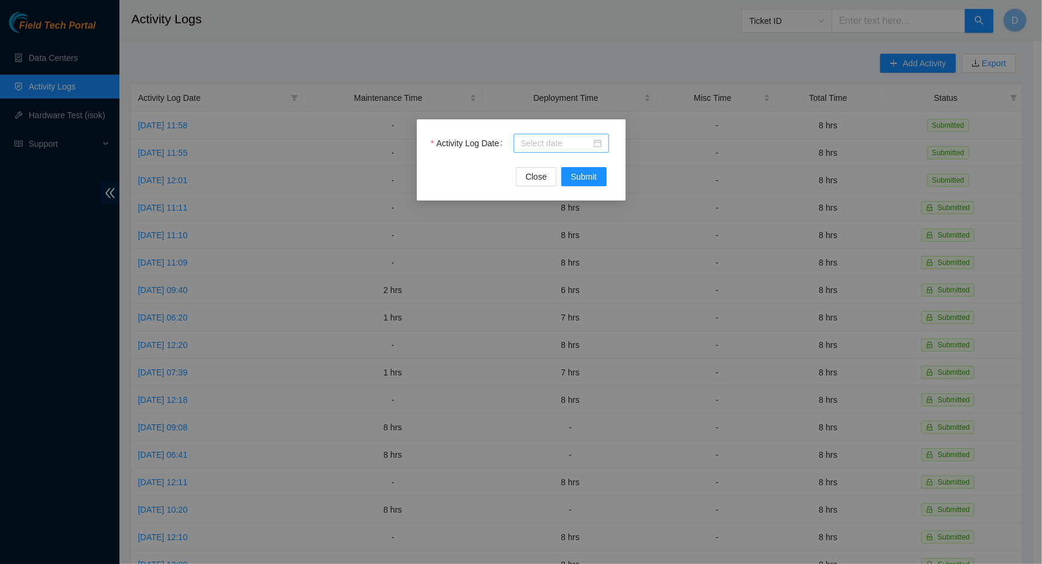
click at [529, 150] on div at bounding box center [561, 143] width 96 height 19
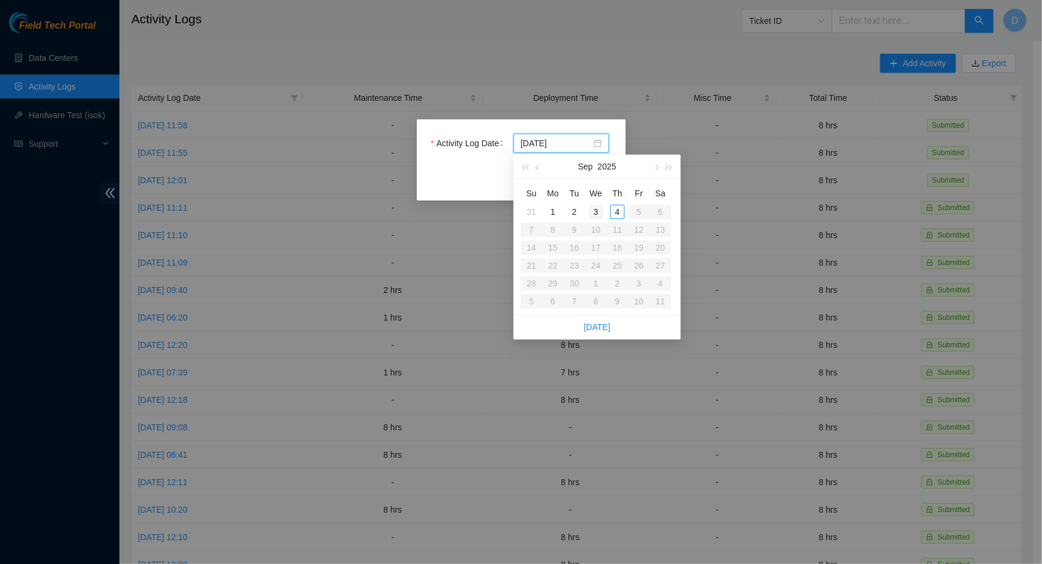
type input "[DATE]"
click at [592, 210] on div "3" at bounding box center [596, 212] width 14 height 14
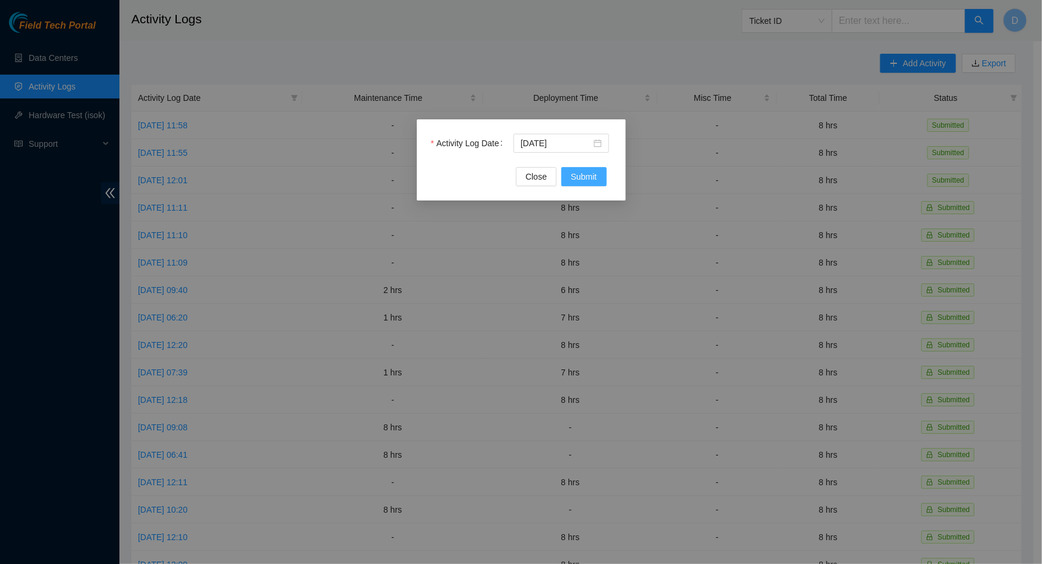
click at [592, 174] on span "Submit" at bounding box center [584, 176] width 26 height 13
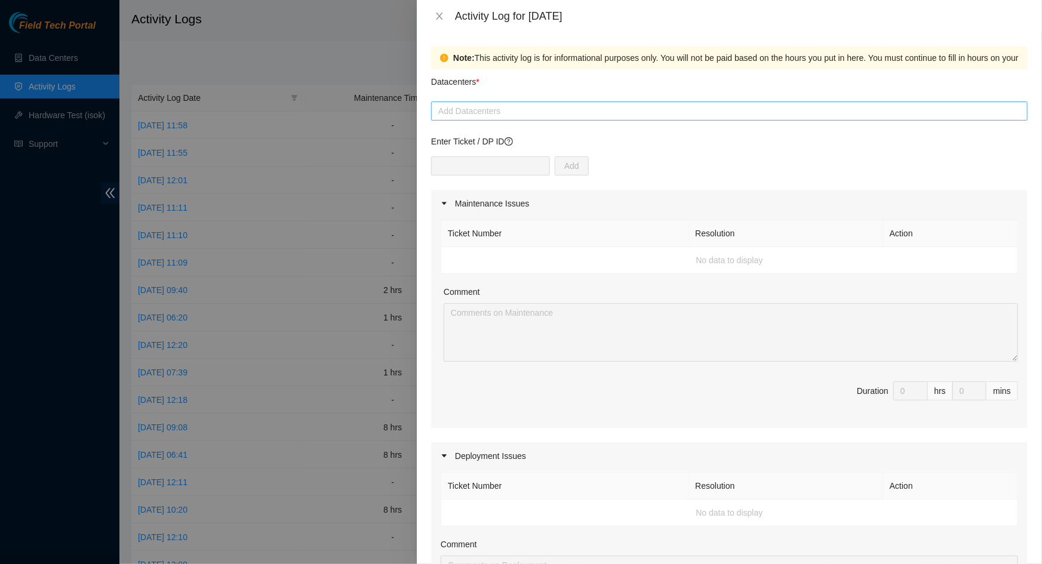
click at [615, 112] on div at bounding box center [729, 111] width 590 height 14
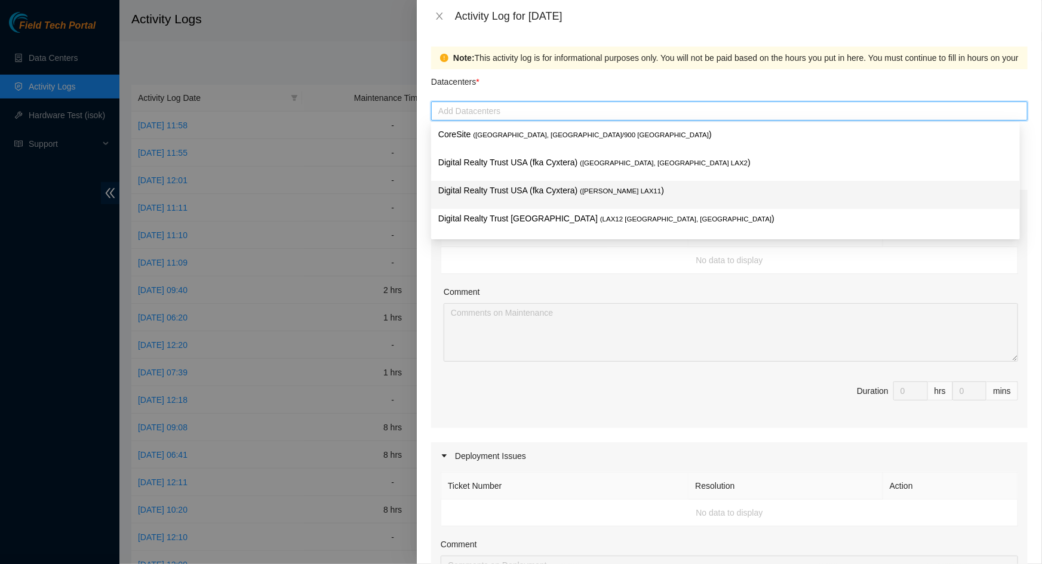
click at [554, 191] on p "Digital Realty Trust USA (fka Cyxtera) ( [PERSON_NAME] LAX11 )" at bounding box center [725, 191] width 574 height 14
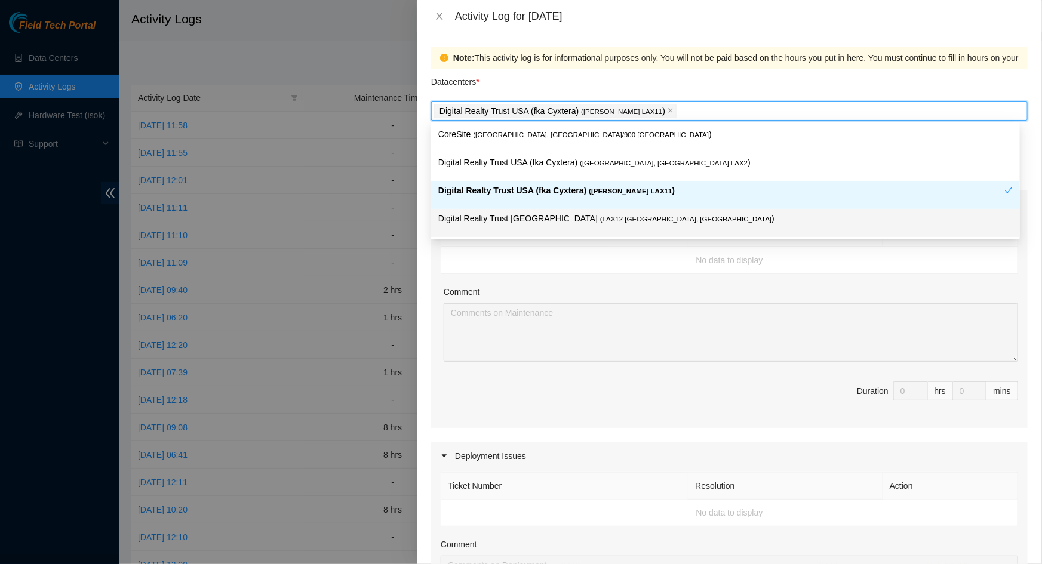
click at [618, 256] on td "No data to display" at bounding box center [729, 260] width 577 height 27
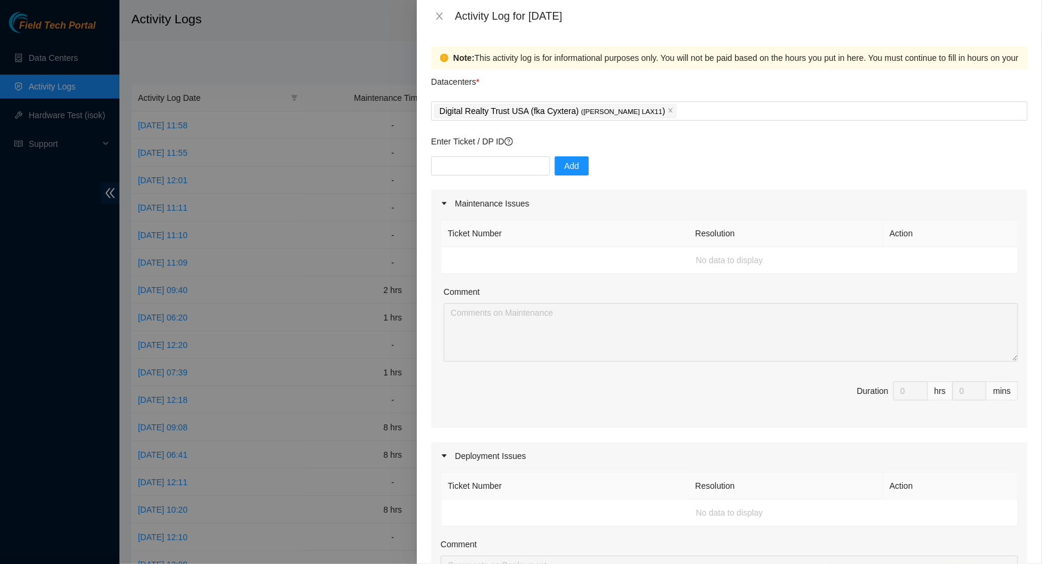
click at [507, 177] on div "Add" at bounding box center [729, 172] width 596 height 33
click at [505, 172] on input "text" at bounding box center [490, 165] width 119 height 19
paste input "DP80842"
type input "DP80842"
click at [567, 170] on span "Add" at bounding box center [571, 165] width 15 height 13
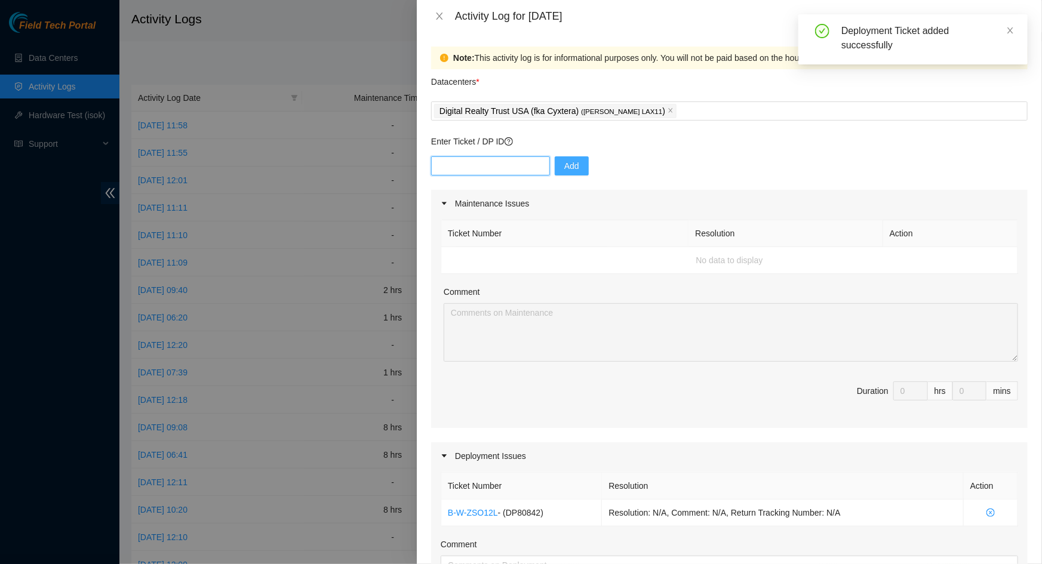
click at [507, 167] on input "text" at bounding box center [490, 165] width 119 height 19
paste input "DP79442"
type input "DP79442"
click at [567, 161] on span "Add" at bounding box center [571, 165] width 15 height 13
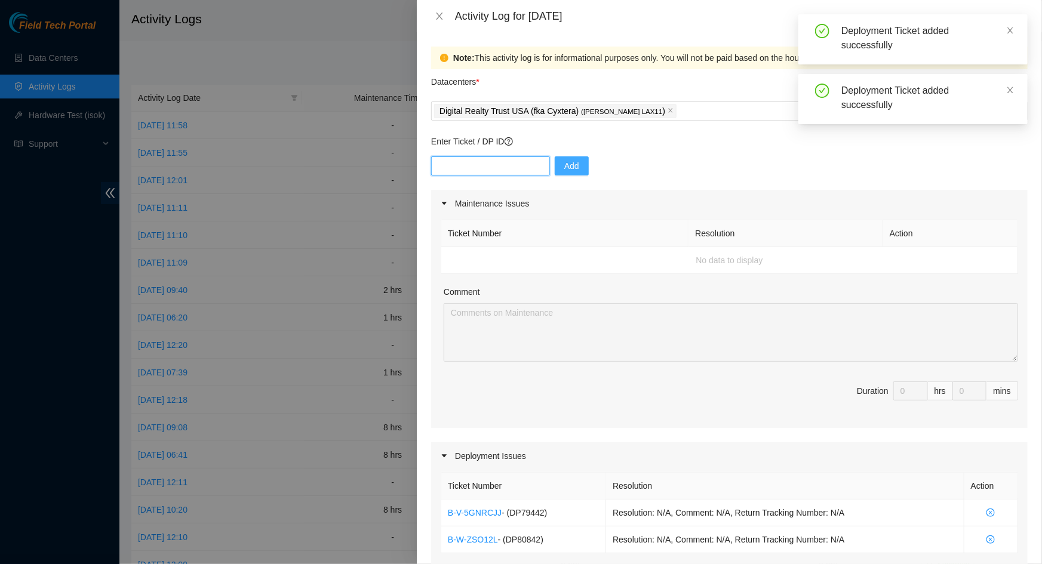
click at [497, 161] on input "text" at bounding box center [490, 165] width 119 height 19
paste input "DP79437"
type input "DP79437"
click at [570, 161] on button "Add" at bounding box center [572, 165] width 34 height 19
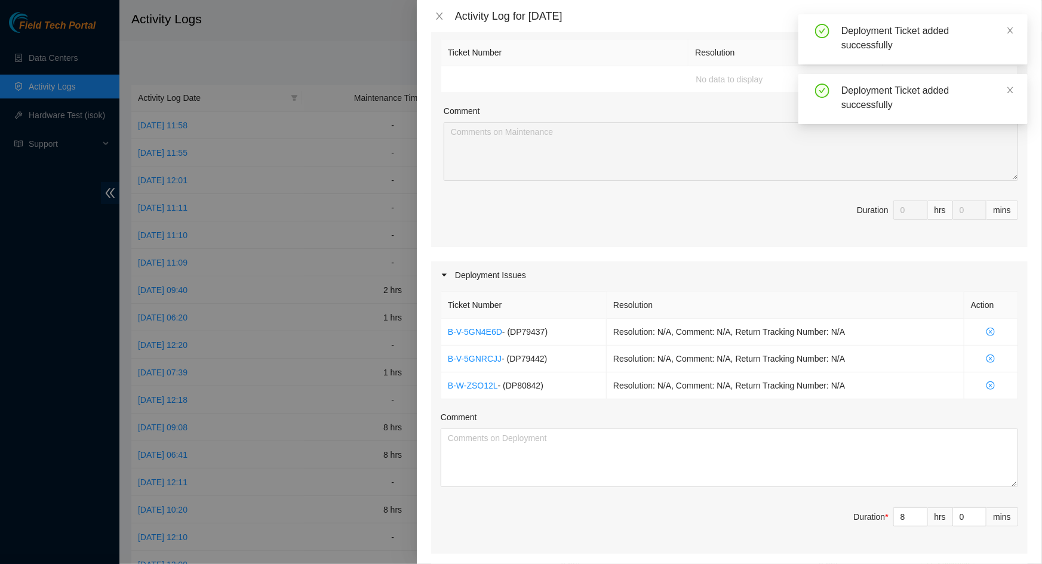
scroll to position [271, 0]
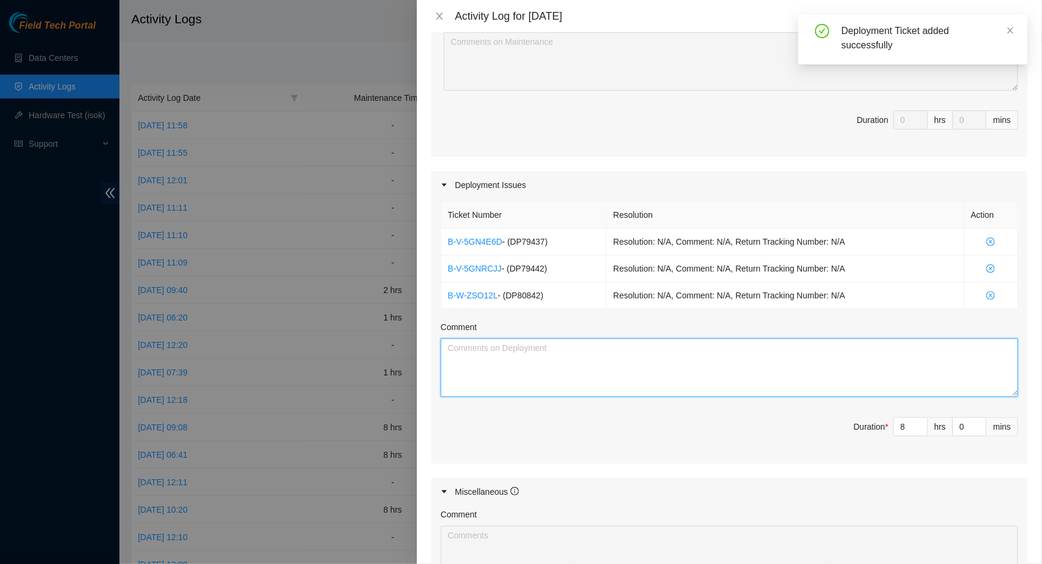
click at [625, 361] on textarea "Comment" at bounding box center [729, 367] width 577 height 59
paste textarea "Continued DP80842, DP79442, and DP79437 -racked and cabled machines -Racked and…"
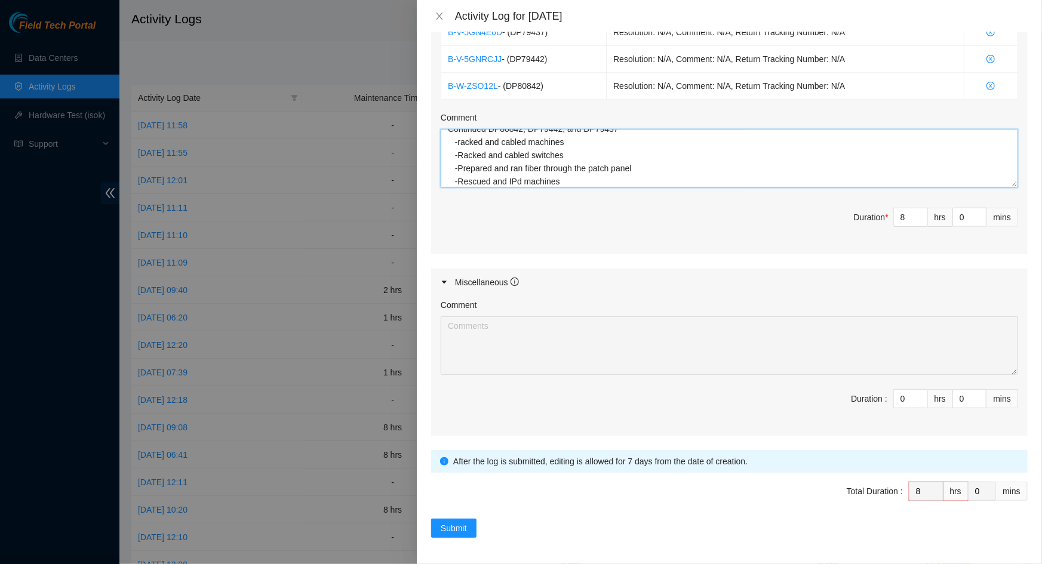
scroll to position [209, 0]
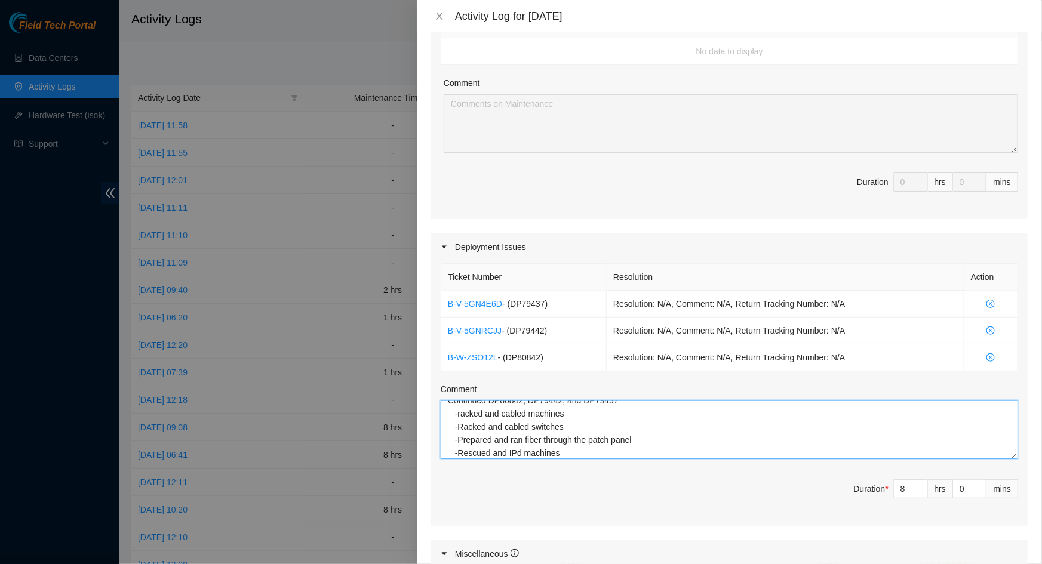
click at [452, 406] on textarea "Continued DP80842, DP79442, and DP79437 -racked and cabled machines -Racked and…" at bounding box center [729, 430] width 577 height 59
click at [452, 402] on textarea "Continued DP80842, DP79442, and DP79437 -racked and cabled machines -Racked and…" at bounding box center [729, 430] width 577 height 59
click at [475, 407] on textarea "Continued DP80842, DP79442, and DP79437 -racked and cabled machines -Racked and…" at bounding box center [729, 430] width 577 height 59
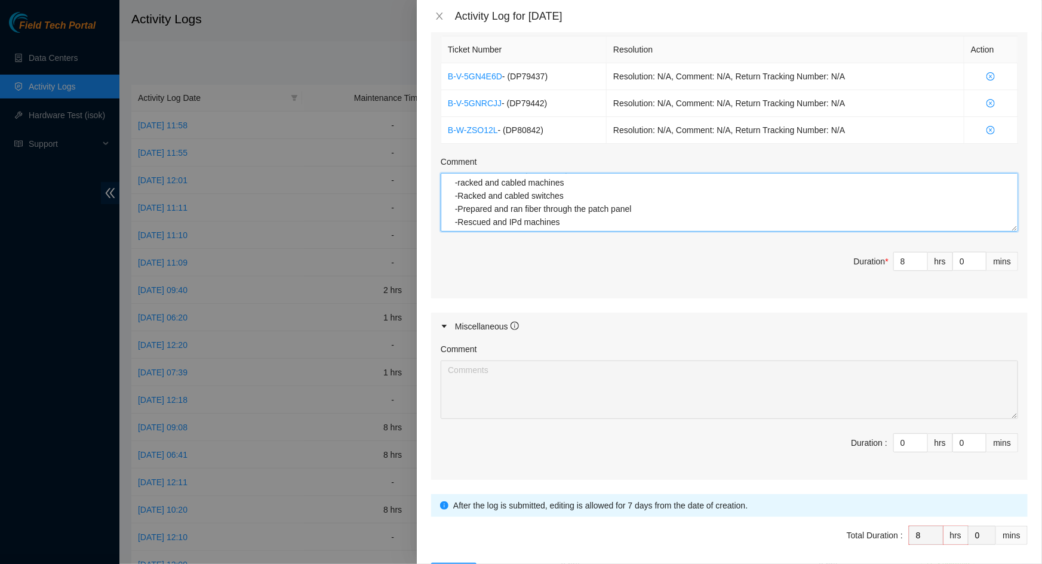
scroll to position [481, 0]
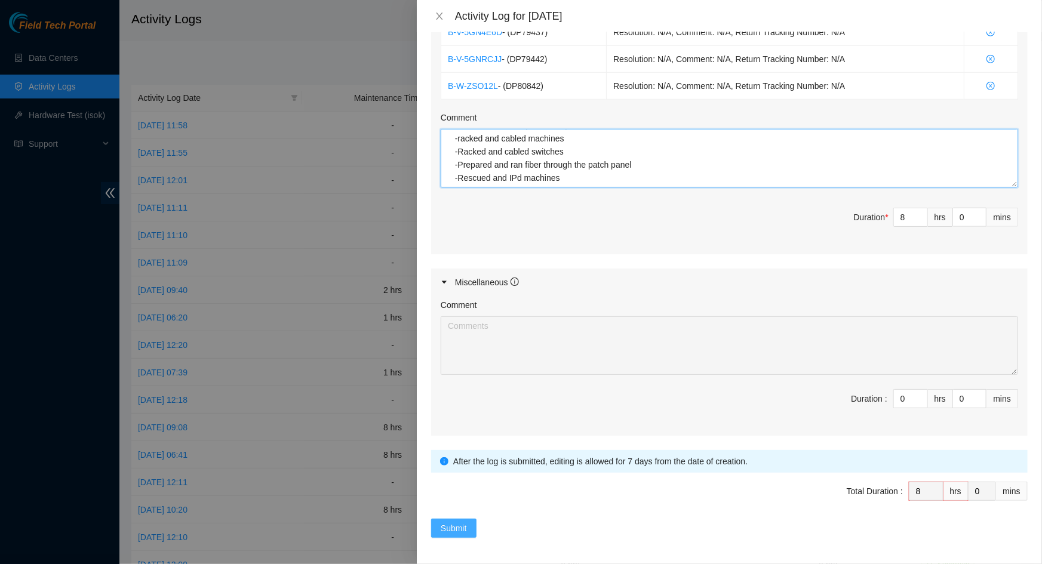
type textarea "Unpacked PDUs and equipment from the shipping dock Installed PDUs into deployme…"
click at [460, 526] on span "Submit" at bounding box center [454, 528] width 26 height 13
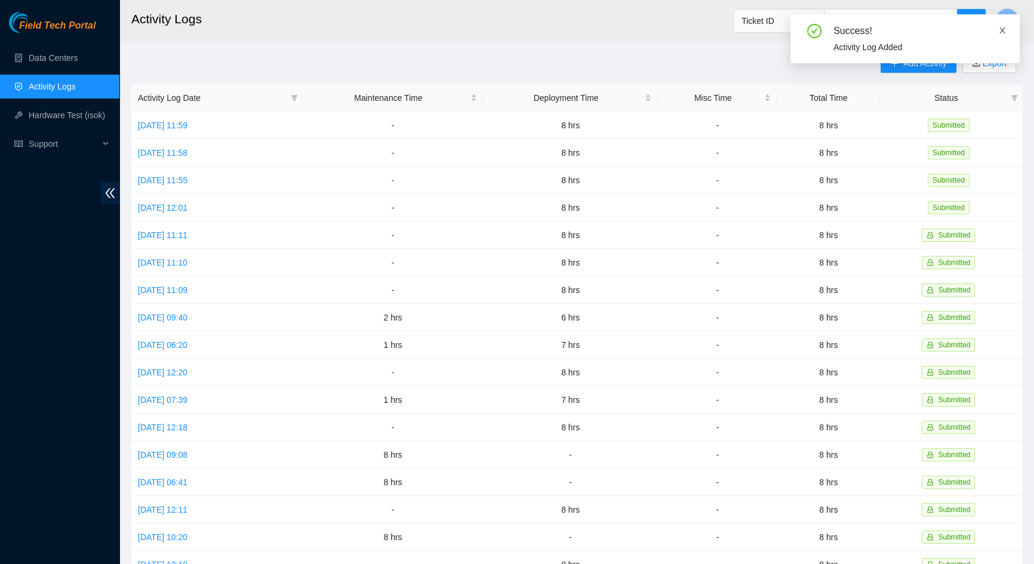
click at [1001, 32] on icon "close" at bounding box center [1002, 30] width 6 height 6
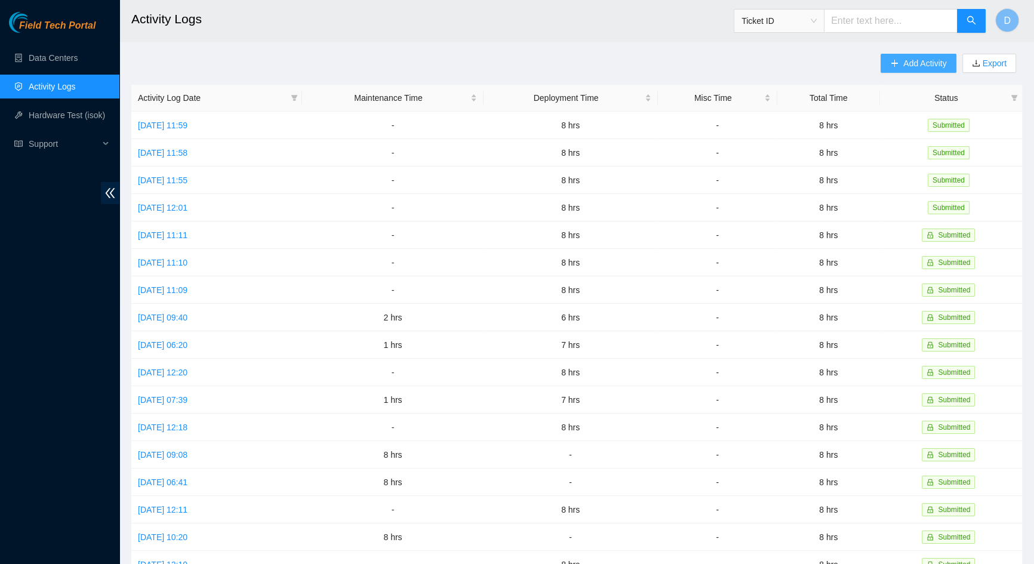
click at [901, 63] on button "Add Activity" at bounding box center [918, 63] width 75 height 19
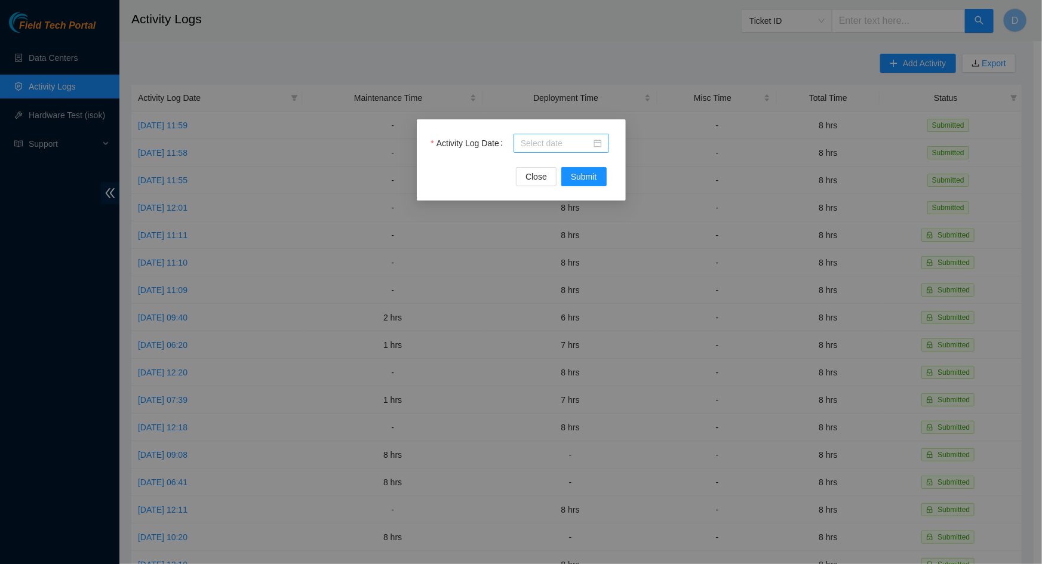
click at [574, 144] on input "Activity Log Date" at bounding box center [556, 143] width 70 height 13
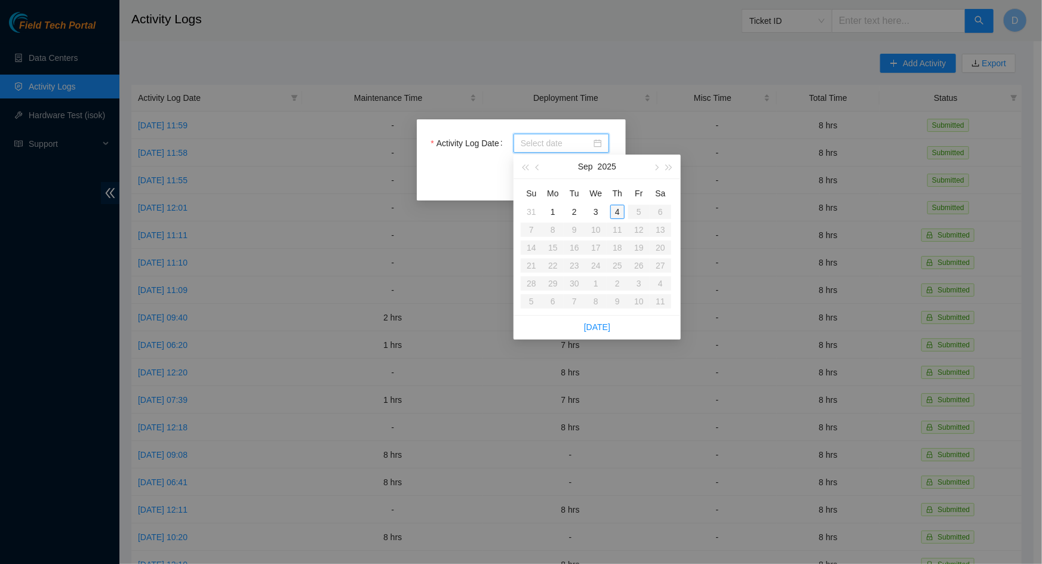
type input "[DATE]"
click at [618, 211] on div "4" at bounding box center [617, 212] width 14 height 14
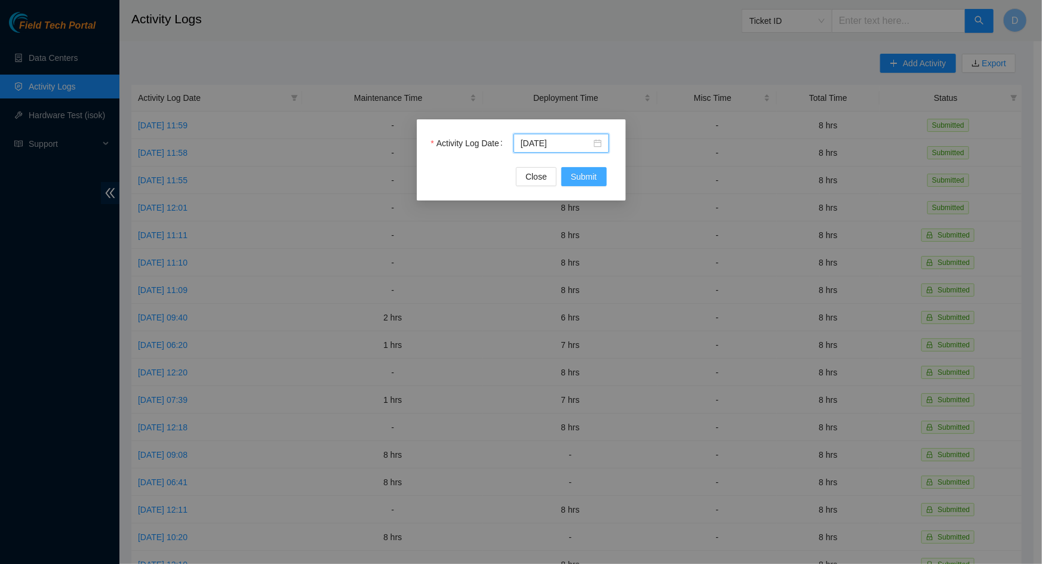
click at [601, 178] on button "Submit" at bounding box center [583, 176] width 45 height 19
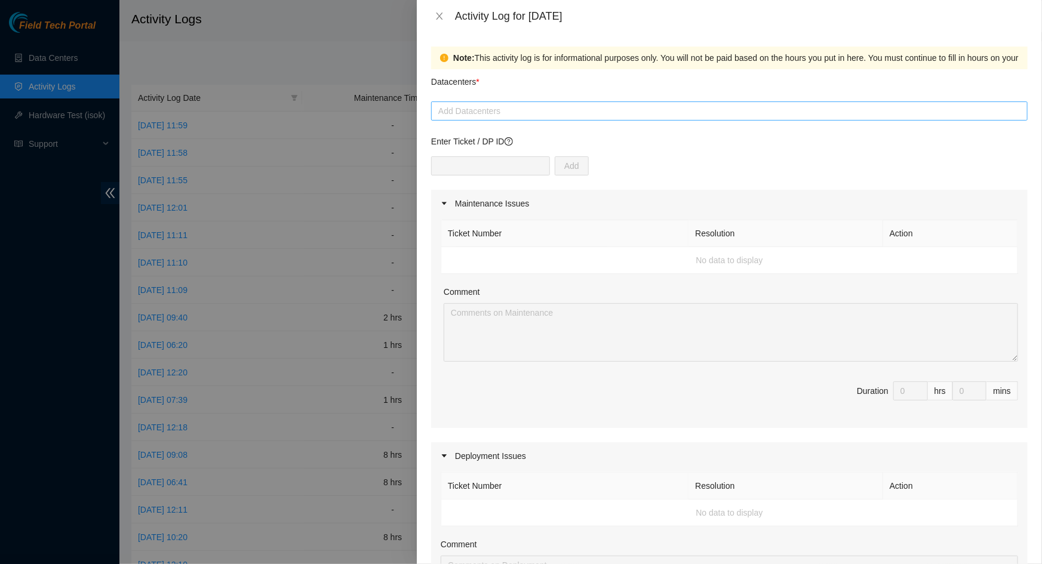
click at [513, 111] on div at bounding box center [729, 111] width 590 height 14
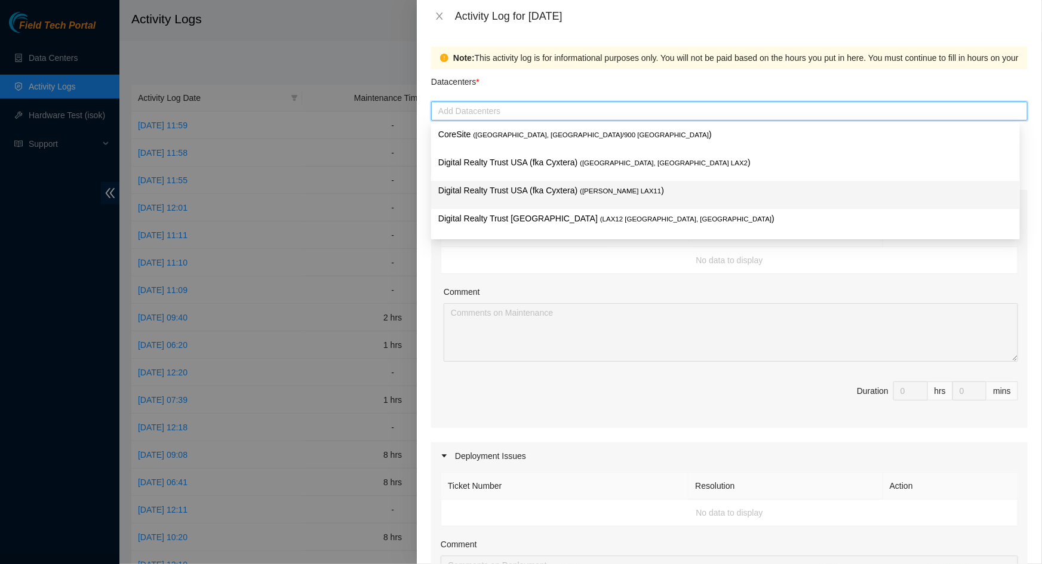
click at [575, 184] on p "Digital Realty Trust USA (fka Cyxtera) ( [PERSON_NAME] LAX11 )" at bounding box center [725, 191] width 574 height 14
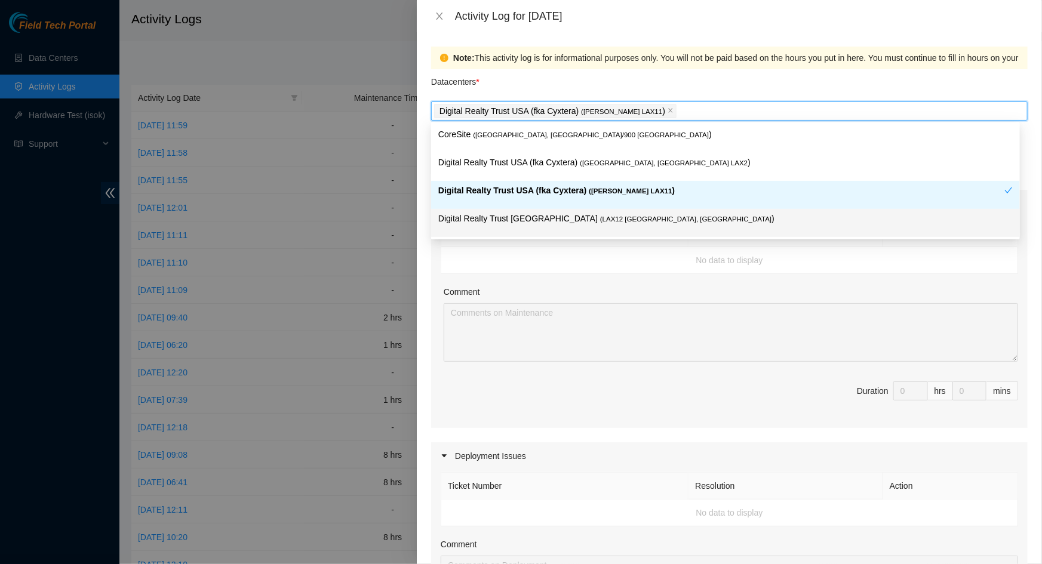
drag, startPoint x: 559, startPoint y: 267, endPoint x: 554, endPoint y: 257, distance: 11.2
click at [558, 264] on td "No data to display" at bounding box center [729, 260] width 577 height 27
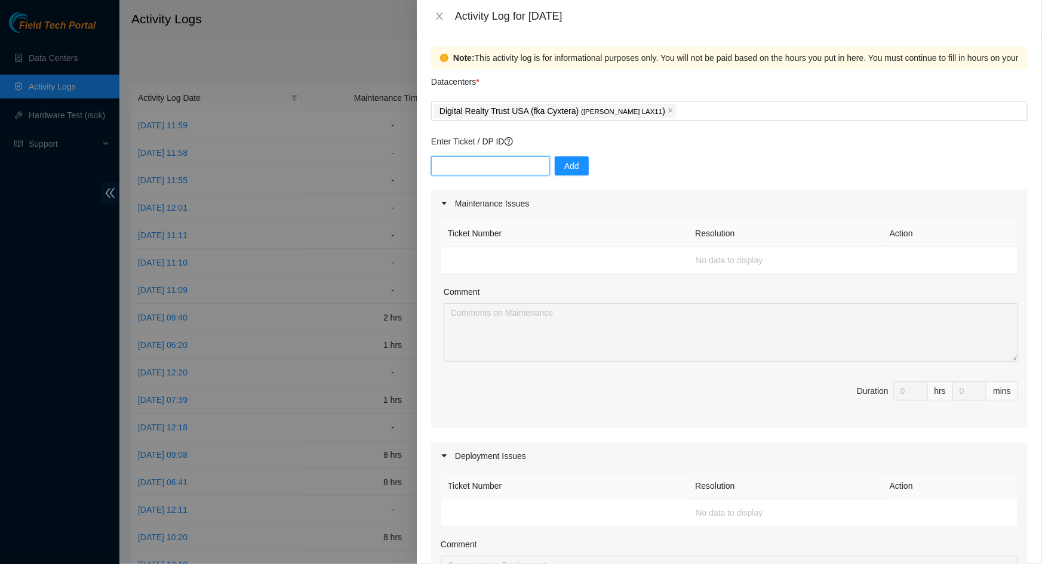
click at [510, 164] on input "text" at bounding box center [490, 165] width 119 height 19
paste input "DP80842"
type input "DP80842"
click at [575, 160] on button "Add" at bounding box center [572, 165] width 34 height 19
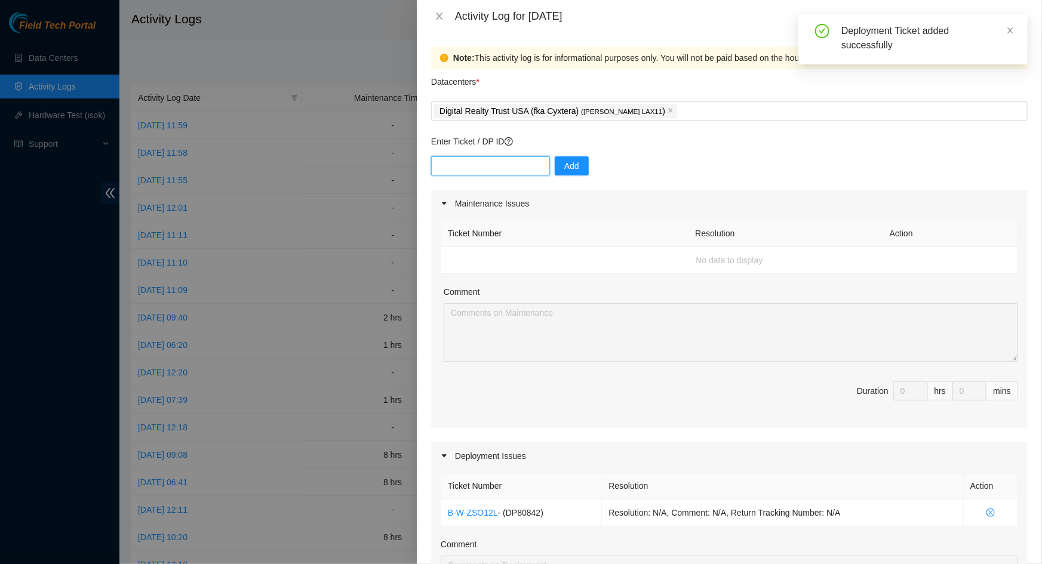
click at [482, 171] on input "text" at bounding box center [490, 165] width 119 height 19
paste input "DP79442"
type input "DP79442"
click at [580, 164] on div "DP79442 Add" at bounding box center [729, 172] width 596 height 33
click at [575, 164] on button "Add" at bounding box center [572, 165] width 34 height 19
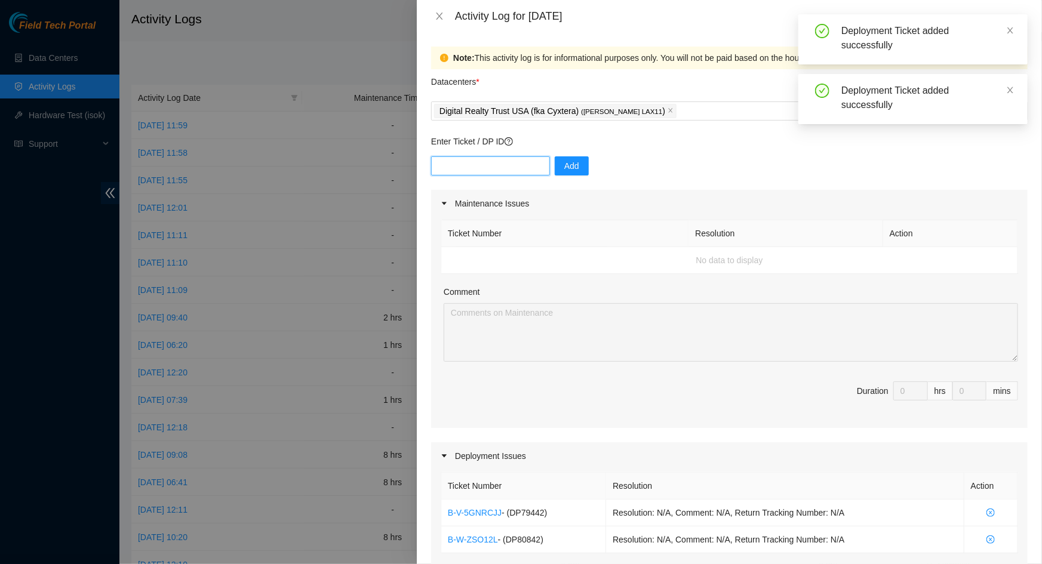
click at [507, 171] on input "text" at bounding box center [490, 165] width 119 height 19
paste input "DP79437"
type input "DP79437"
click at [564, 171] on span "Add" at bounding box center [571, 165] width 15 height 13
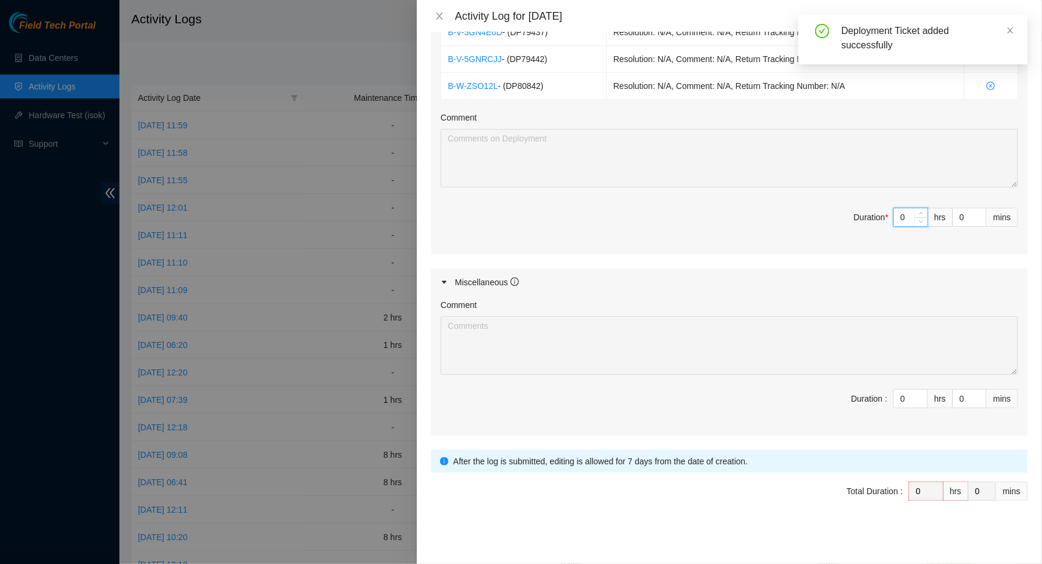
click at [897, 214] on input "0" at bounding box center [910, 217] width 33 height 18
click at [894, 217] on input at bounding box center [910, 217] width 33 height 18
type input "8"
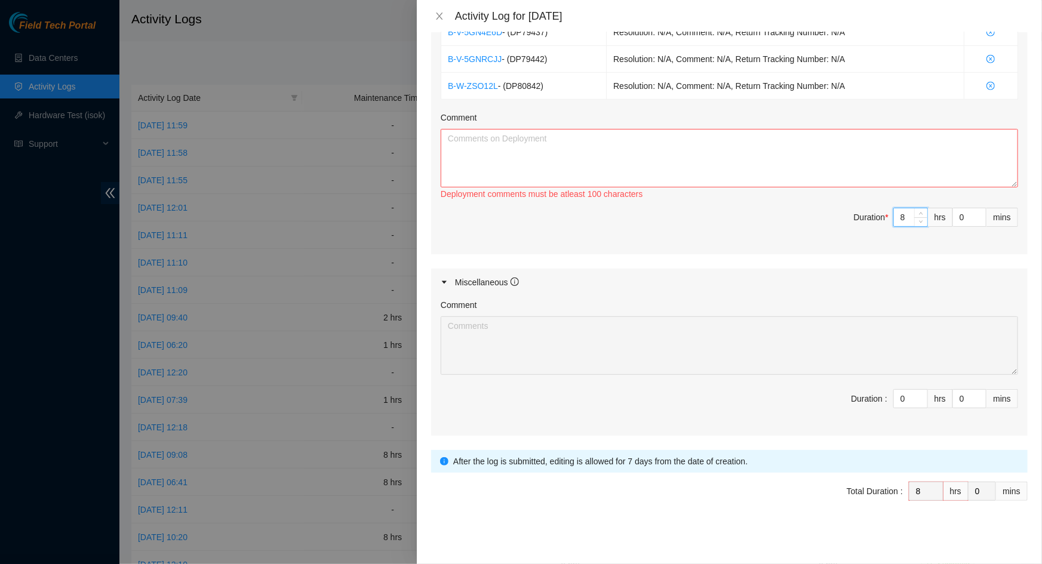
type input "8"
click at [690, 164] on textarea "Comment" at bounding box center [729, 158] width 577 height 59
paste textarea "Continued DP80842, DP79442, and DP79437 -racked and cabled machines -Racked and…"
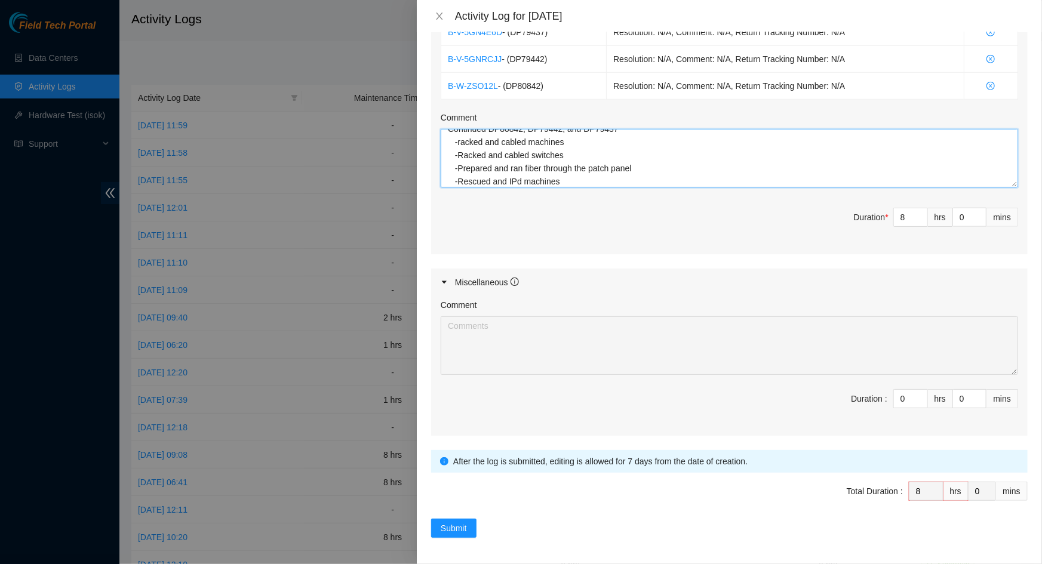
scroll to position [0, 0]
click at [456, 137] on textarea "Continued DP80842, DP79442, and DP79437 -racked and cabled machines -Racked and…" at bounding box center [729, 158] width 577 height 59
drag, startPoint x: 560, startPoint y: 178, endPoint x: 541, endPoint y: 181, distance: 18.7
click at [541, 181] on textarea "Continued DP80842, DP79442, and DP79437 -racked and cabled machines -Racked and…" at bounding box center [729, 158] width 577 height 59
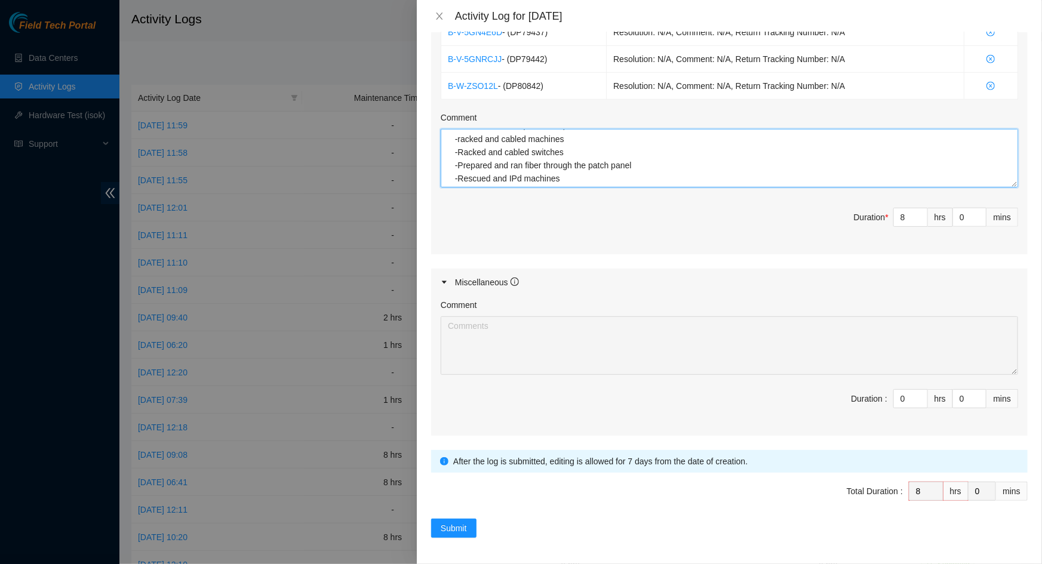
click at [572, 175] on textarea "Continued DP80842, DP79442, and DP79437 -racked and cabled machines -Racked and…" at bounding box center [729, 158] width 577 height 59
click at [455, 137] on textarea "Continued DP80842, DP79442, and DP79437 -racked and cabled machines -Racked and…" at bounding box center [729, 158] width 577 height 59
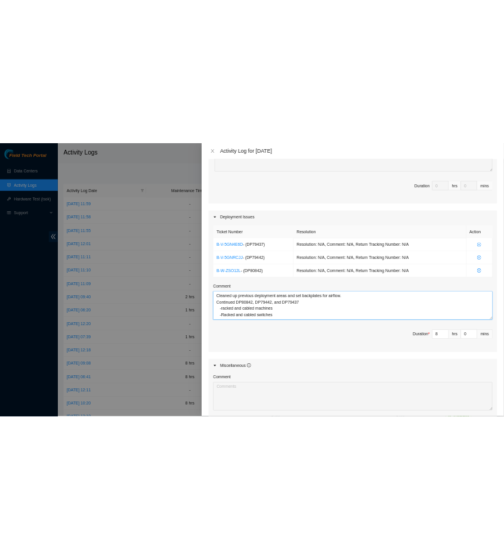
scroll to position [481, 0]
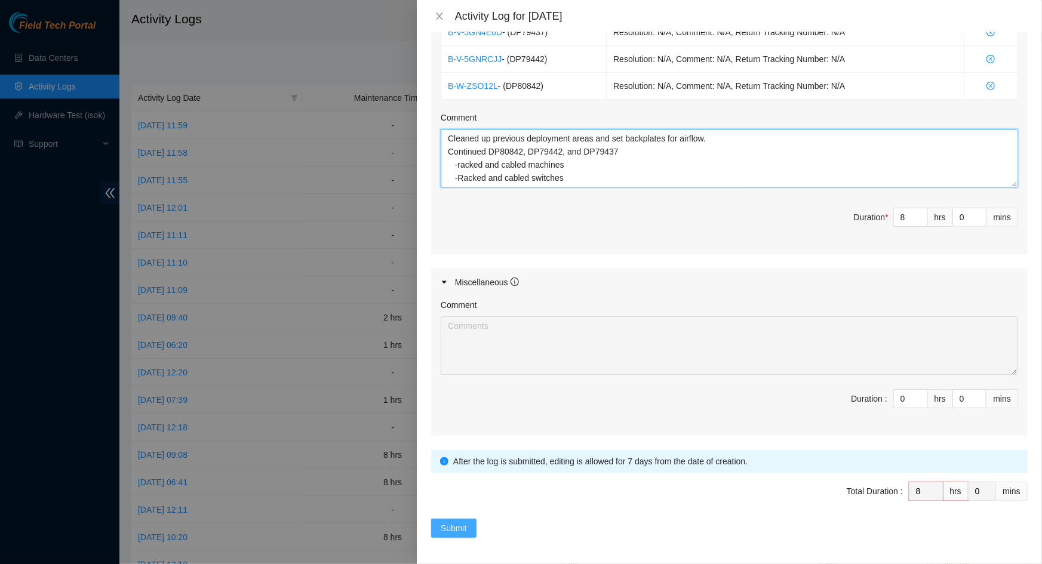
type textarea "Cleaned up previous deployment areas and set backplates for airflow. Continued …"
click at [472, 521] on button "Submit" at bounding box center [453, 528] width 45 height 19
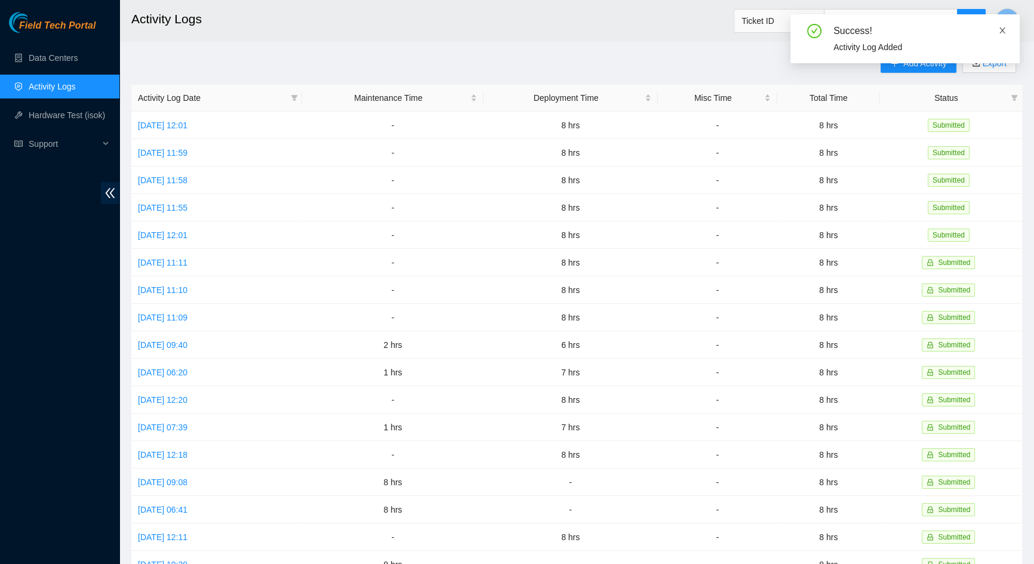
click at [1003, 30] on icon "close" at bounding box center [1002, 30] width 8 height 8
